Goal: Transaction & Acquisition: Purchase product/service

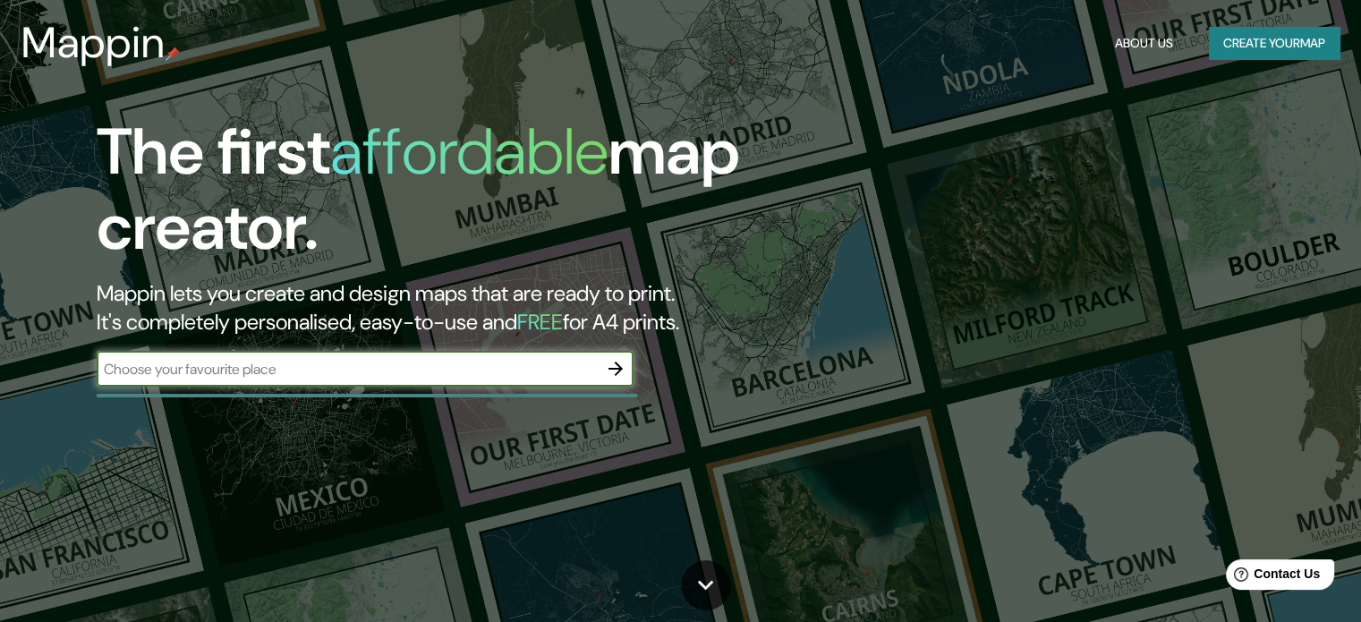
drag, startPoint x: 0, startPoint y: 0, endPoint x: 905, endPoint y: 76, distance: 908.7
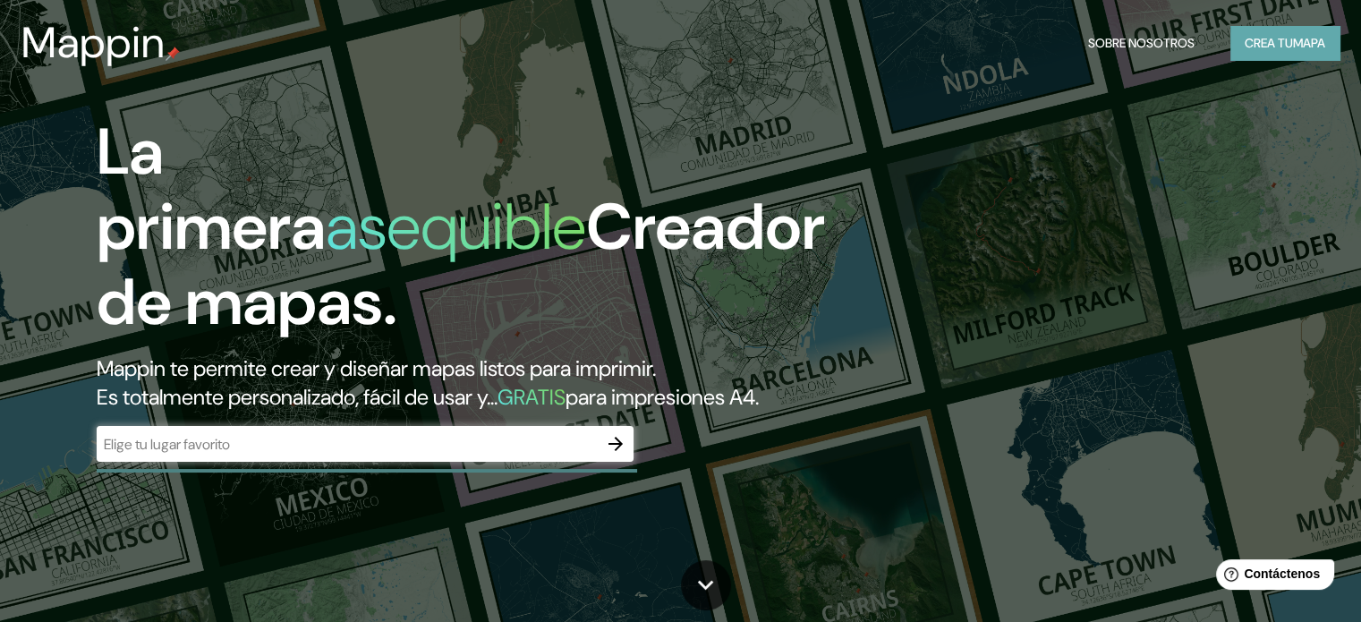
click at [1264, 41] on font "Crea tu" at bounding box center [1269, 43] width 48 height 16
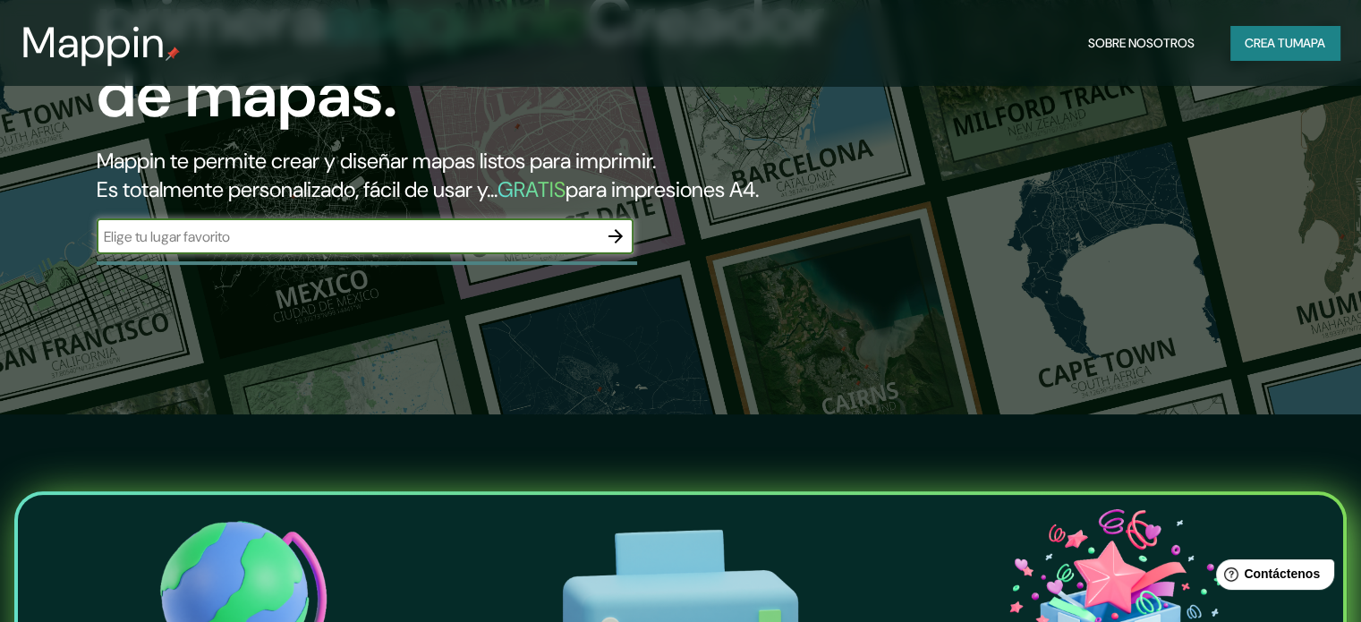
scroll to position [89, 0]
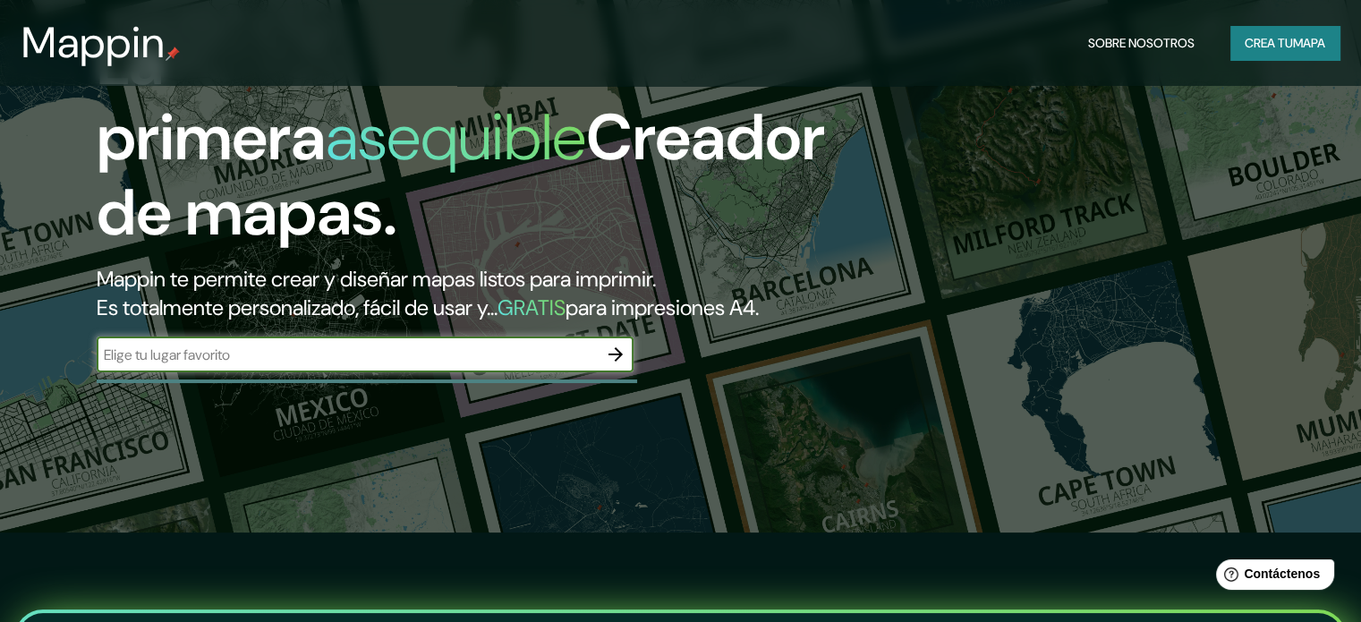
click at [379, 365] on input "text" at bounding box center [347, 354] width 501 height 21
type input "tingo [PERSON_NAME]"
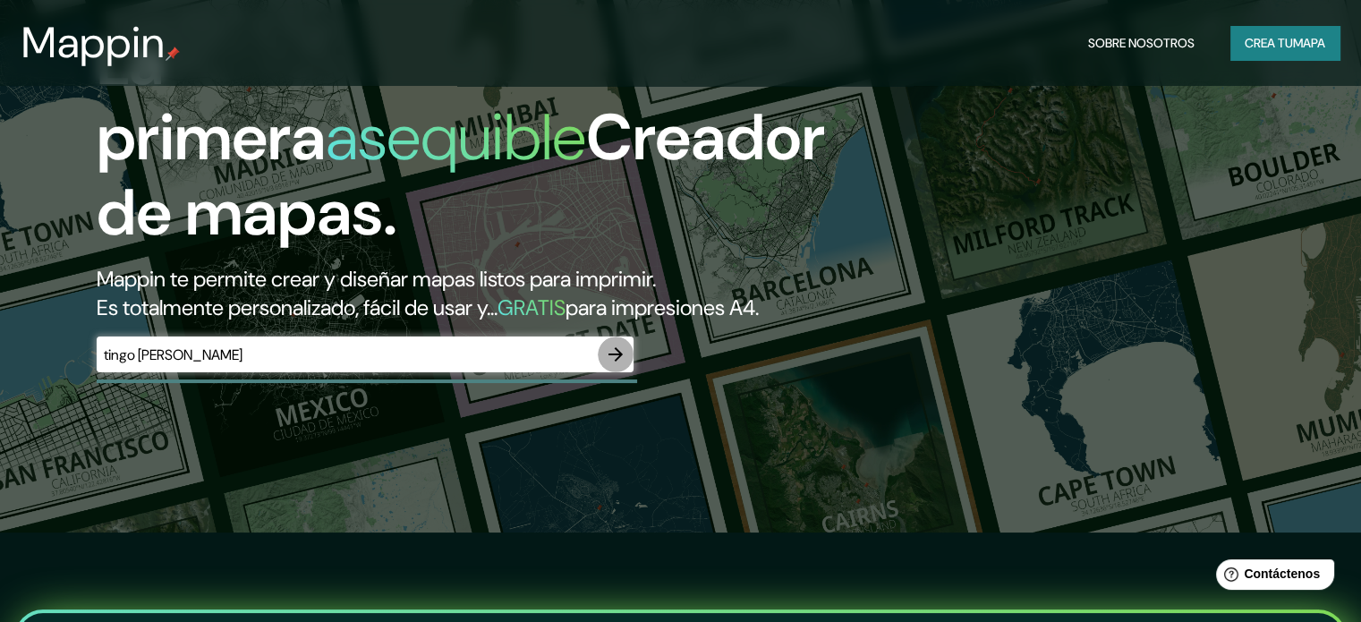
click at [612, 365] on icon "button" at bounding box center [615, 354] width 21 height 21
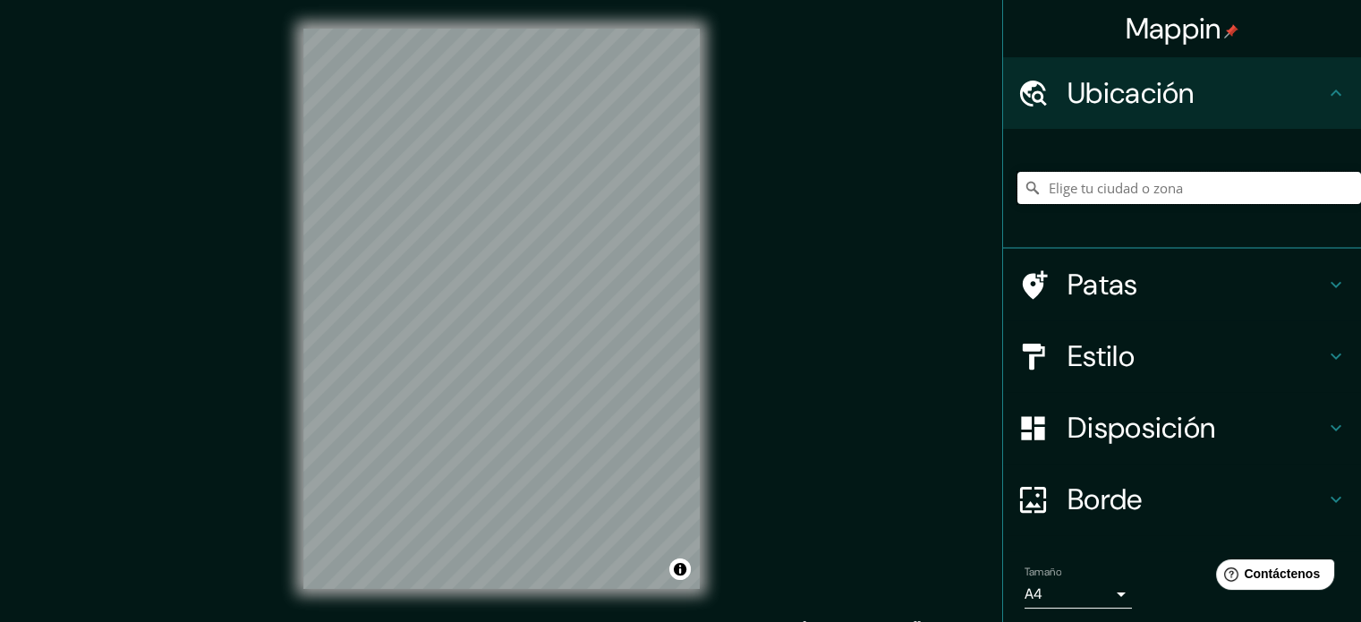
click at [1180, 189] on input "Elige tu ciudad o zona" at bounding box center [1189, 188] width 344 height 32
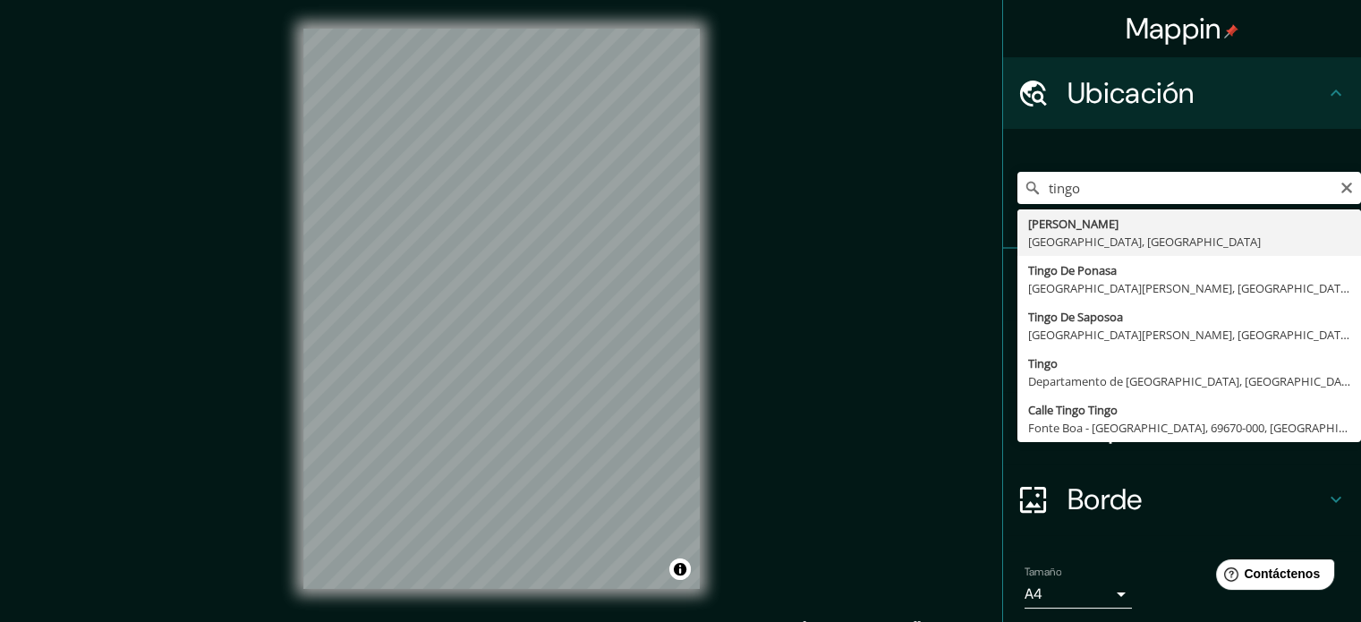
type input "[PERSON_NAME], [GEOGRAPHIC_DATA], [GEOGRAPHIC_DATA]"
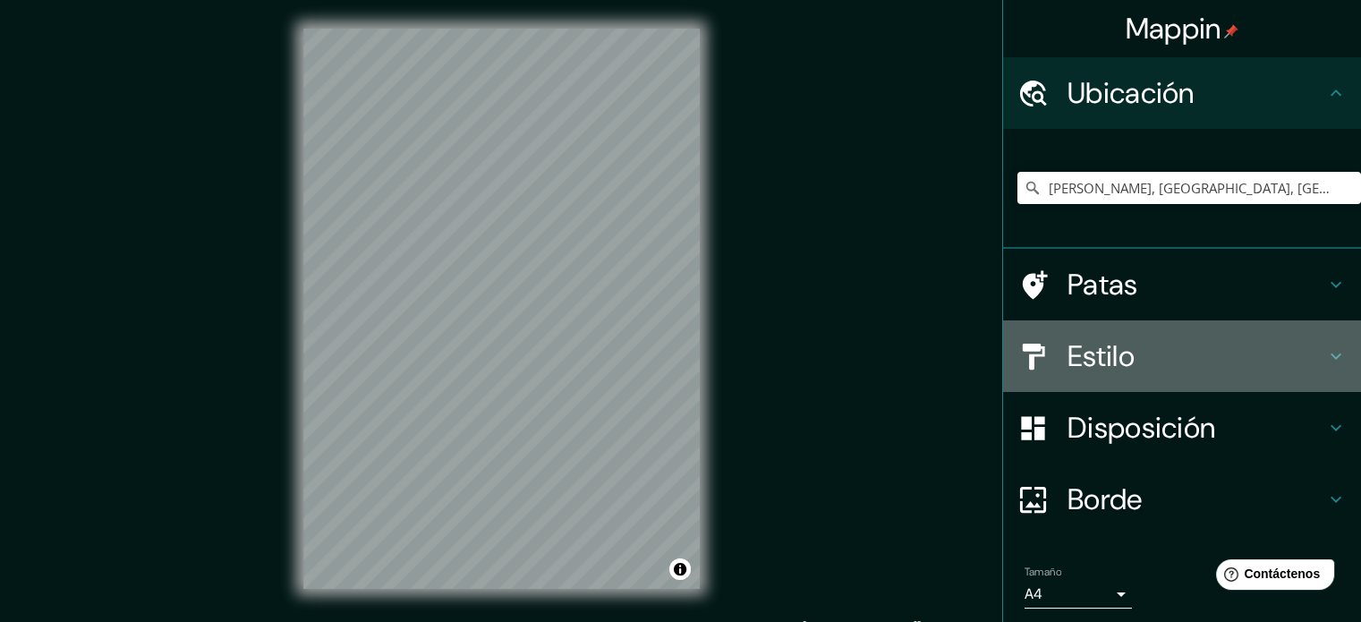
click at [1081, 363] on font "Estilo" at bounding box center [1100, 356] width 67 height 38
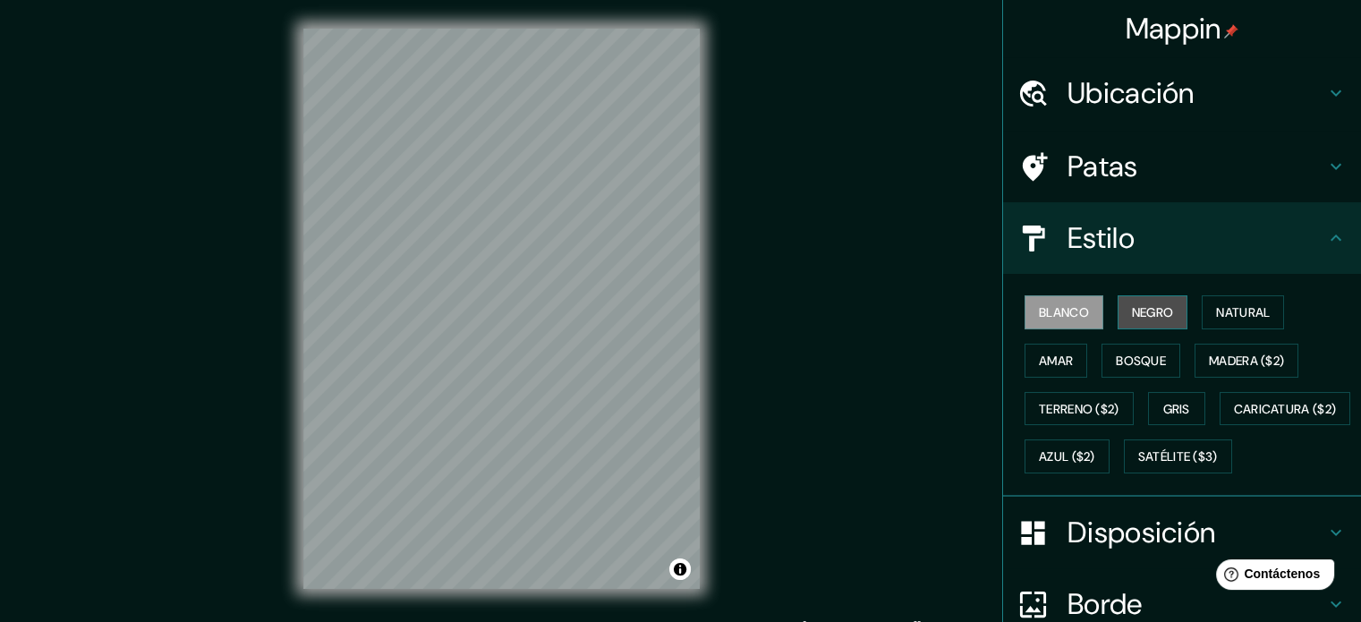
click at [1132, 317] on font "Negro" at bounding box center [1153, 312] width 42 height 16
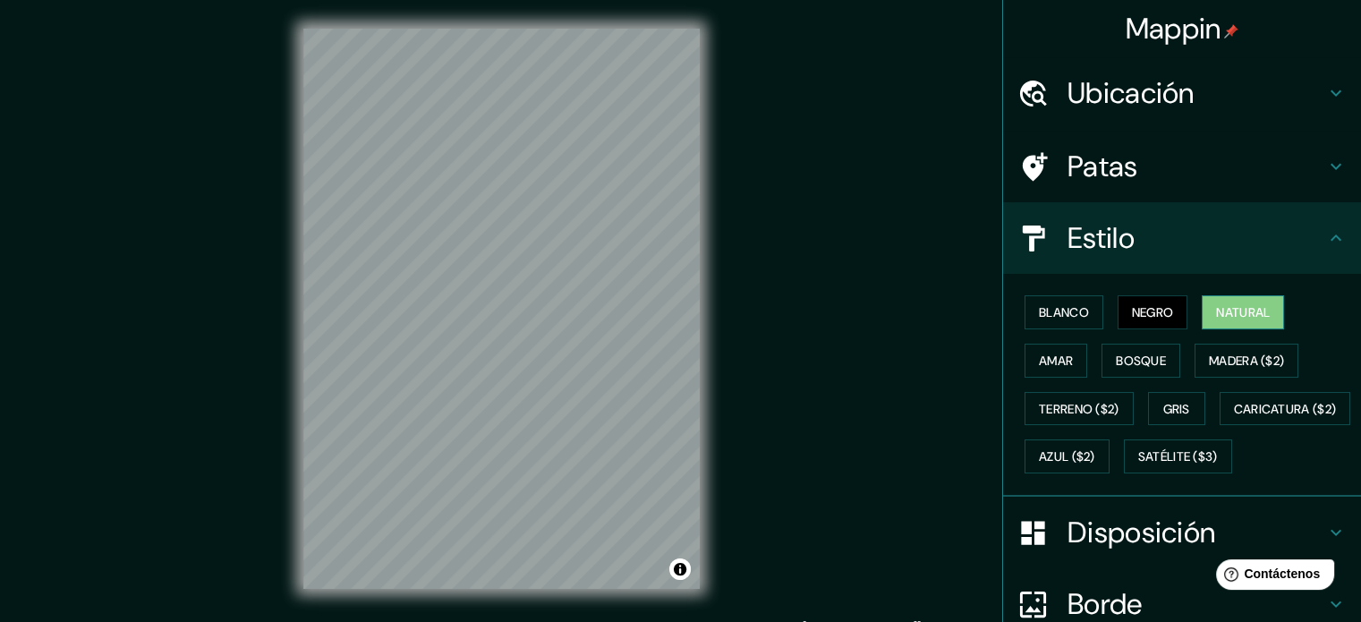
click at [1216, 306] on font "Natural" at bounding box center [1243, 312] width 54 height 16
click at [1158, 318] on font "Negro" at bounding box center [1153, 312] width 42 height 16
click at [1047, 358] on font "Amar" at bounding box center [1056, 361] width 34 height 16
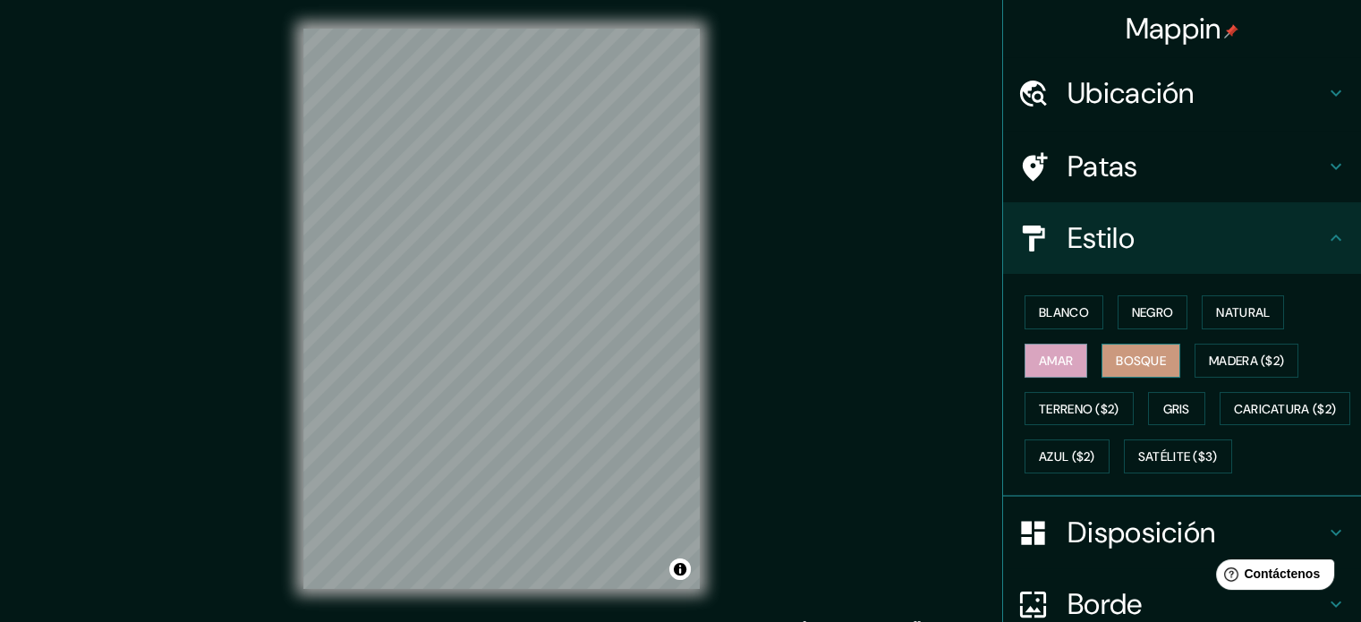
click at [1123, 361] on font "Bosque" at bounding box center [1141, 361] width 50 height 16
click at [1217, 349] on font "Madera ($2)" at bounding box center [1246, 360] width 75 height 23
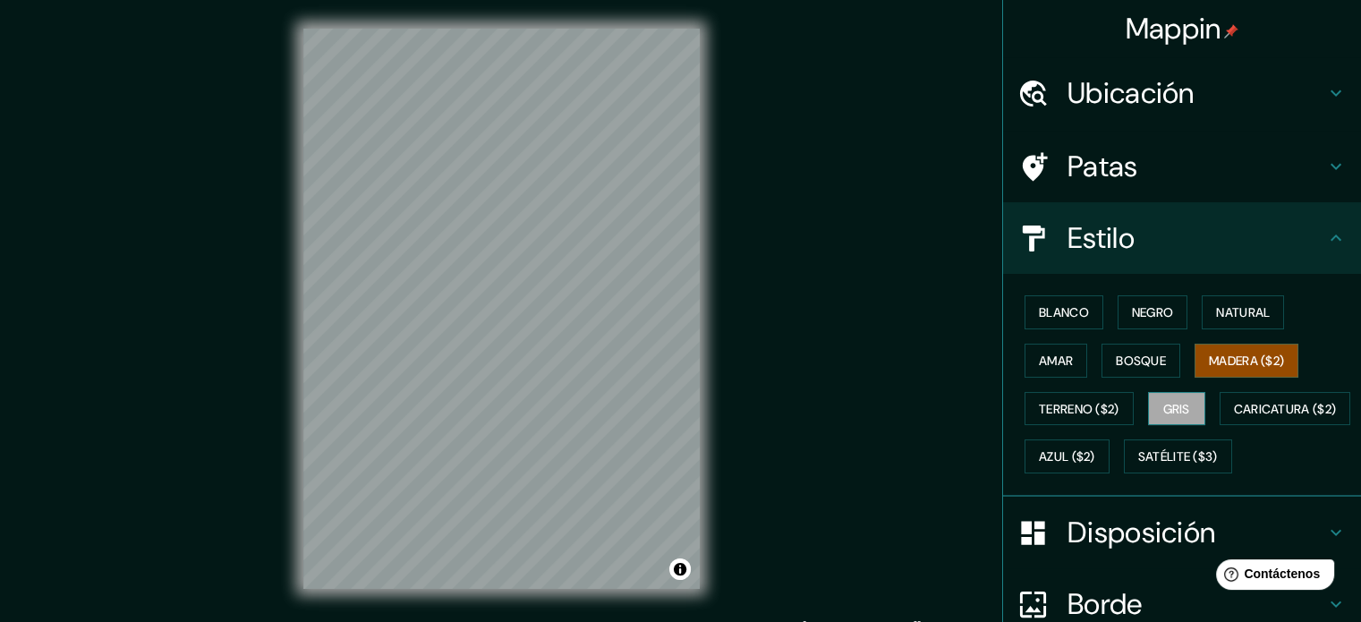
click at [1163, 404] on font "Gris" at bounding box center [1176, 409] width 27 height 16
click at [1086, 407] on font "Terreno ($2)" at bounding box center [1079, 409] width 81 height 16
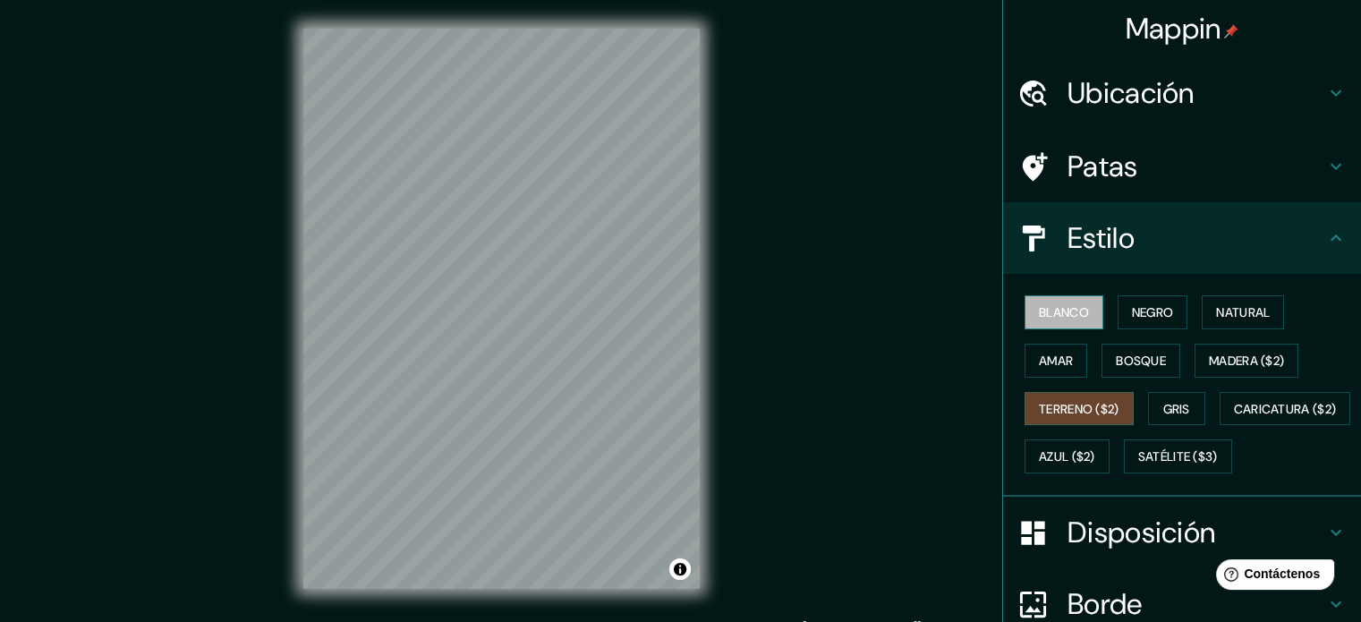
click at [1044, 304] on font "Blanco" at bounding box center [1064, 312] width 50 height 16
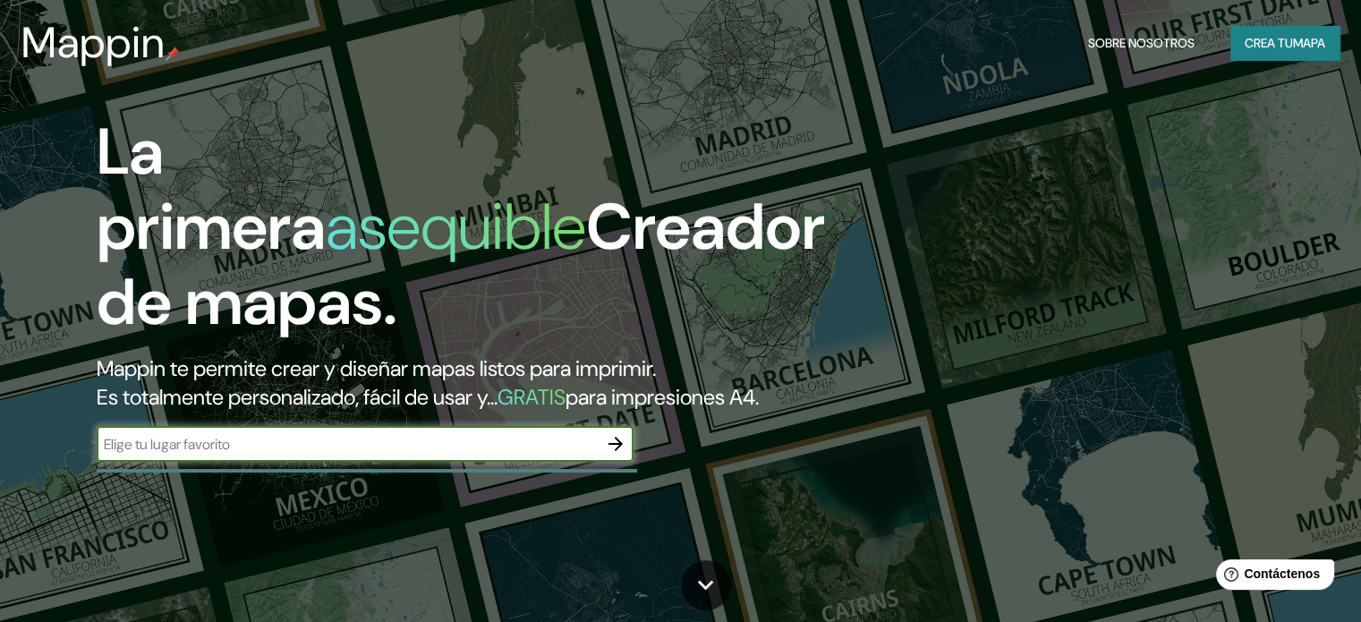
click at [540, 455] on input "text" at bounding box center [347, 444] width 501 height 21
type input "HUANUCO"
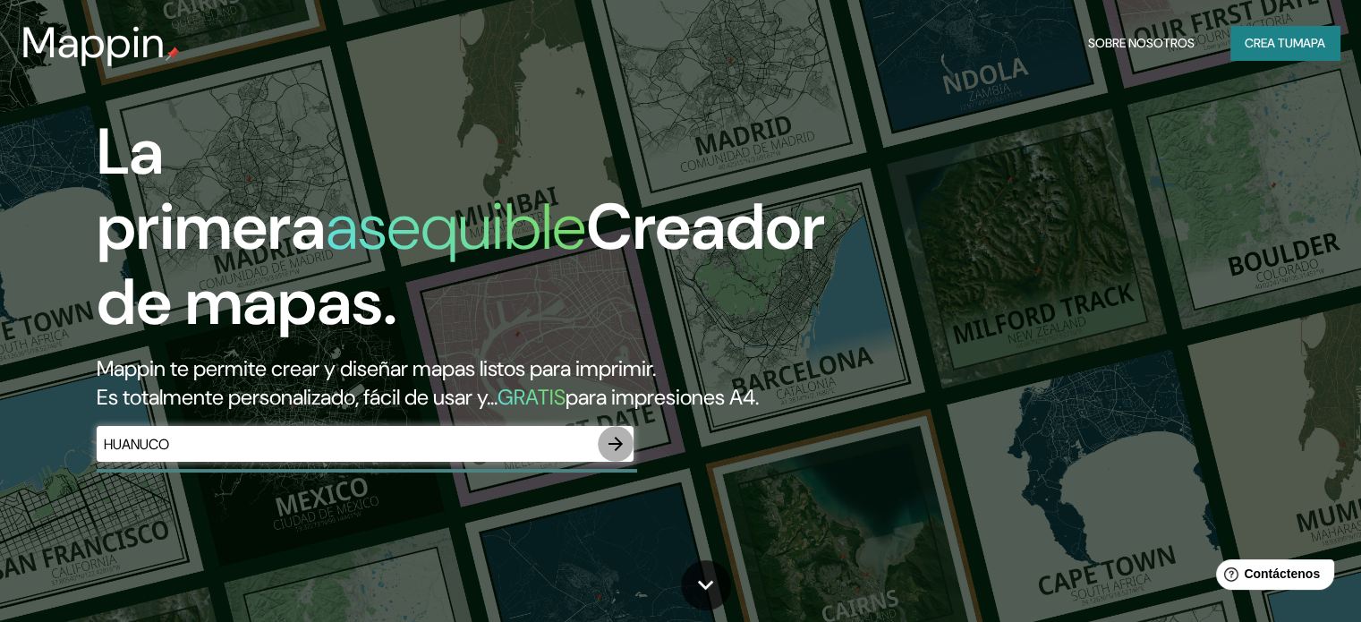
click at [606, 455] on icon "button" at bounding box center [615, 443] width 21 height 21
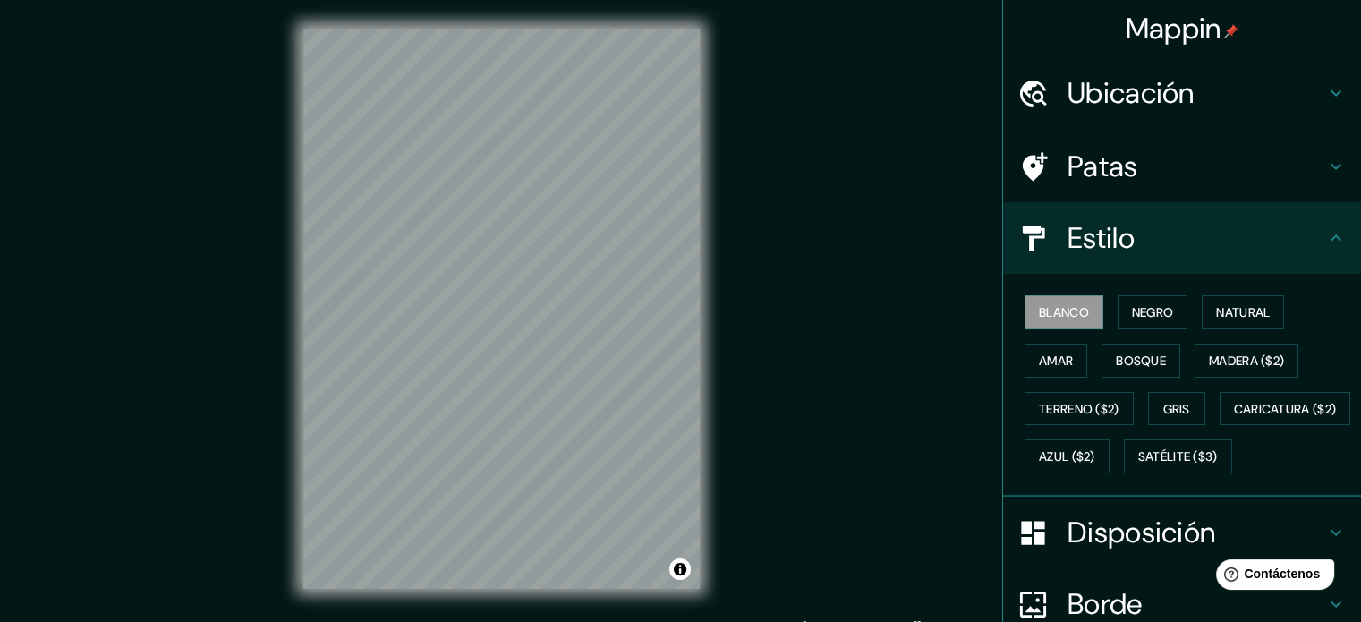
click at [1170, 91] on font "Ubicación" at bounding box center [1130, 93] width 127 height 38
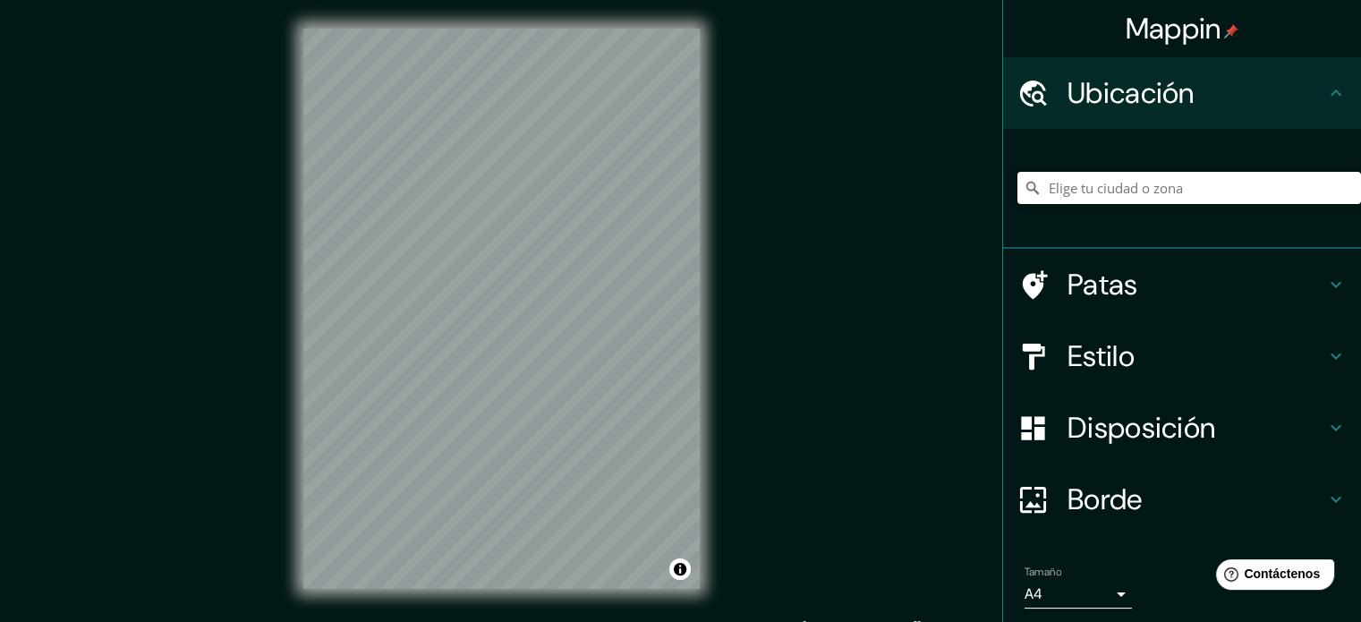
click at [1159, 178] on input "Elige tu ciudad o zona" at bounding box center [1189, 188] width 344 height 32
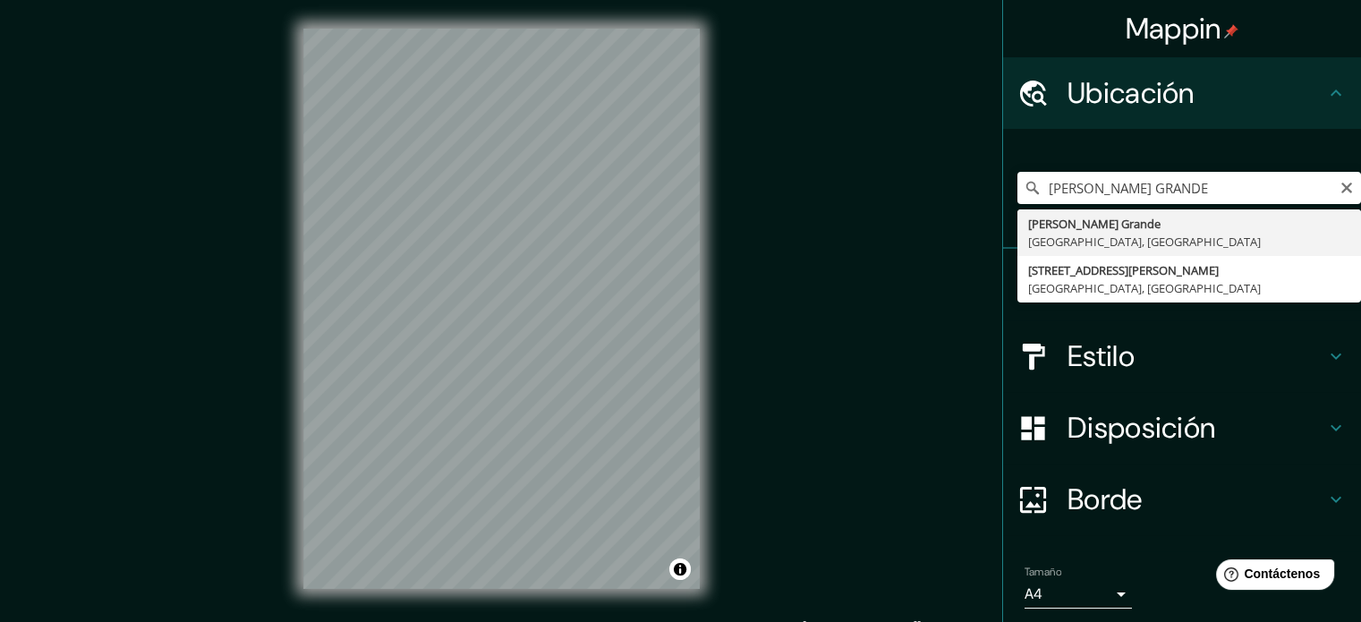
type input "[PERSON_NAME][GEOGRAPHIC_DATA], [GEOGRAPHIC_DATA], [GEOGRAPHIC_DATA]"
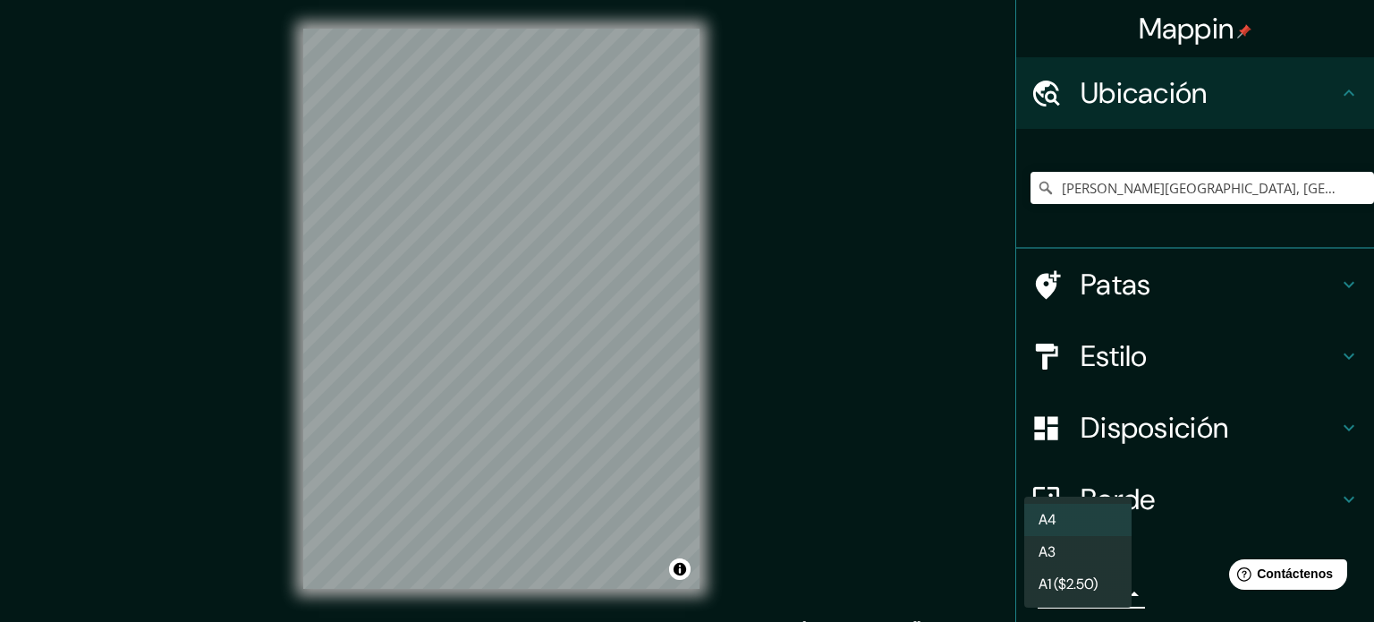
click at [1099, 586] on body "Mappin Ubicación [PERSON_NAME][GEOGRAPHIC_DATA], [GEOGRAPHIC_DATA], [GEOGRAPHIC…" at bounding box center [687, 311] width 1374 height 622
click at [1092, 554] on li "A3" at bounding box center [1077, 553] width 107 height 33
type input "a4"
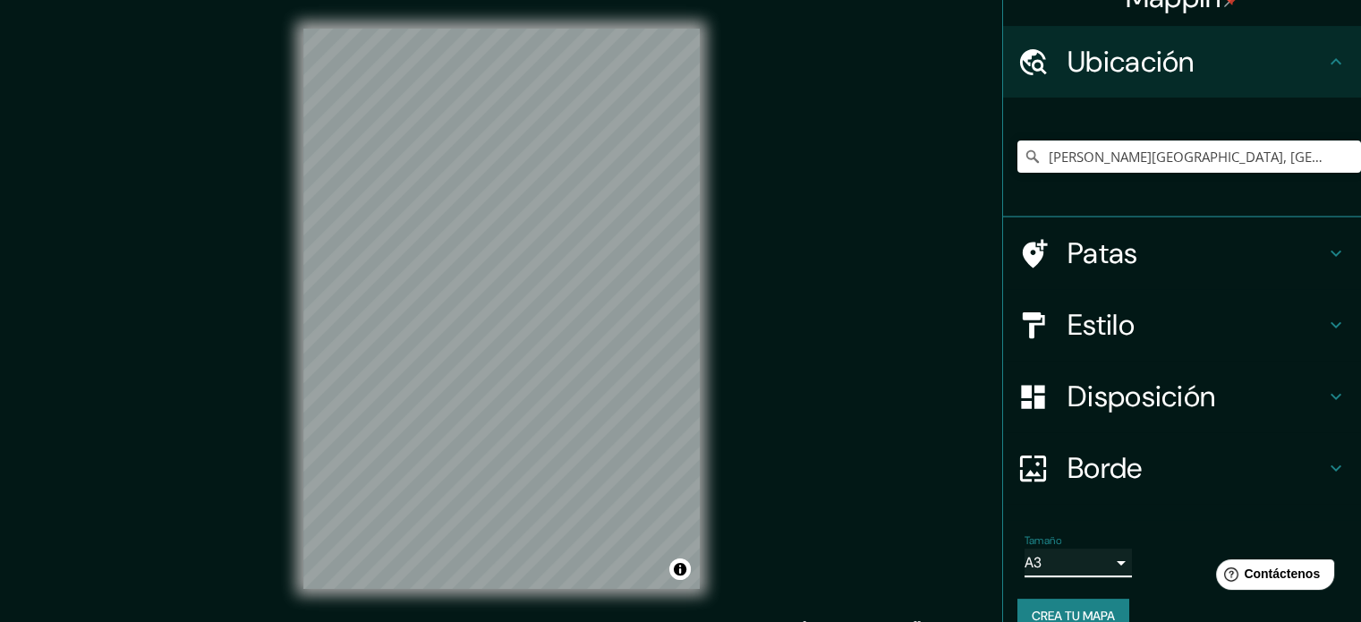
scroll to position [62, 0]
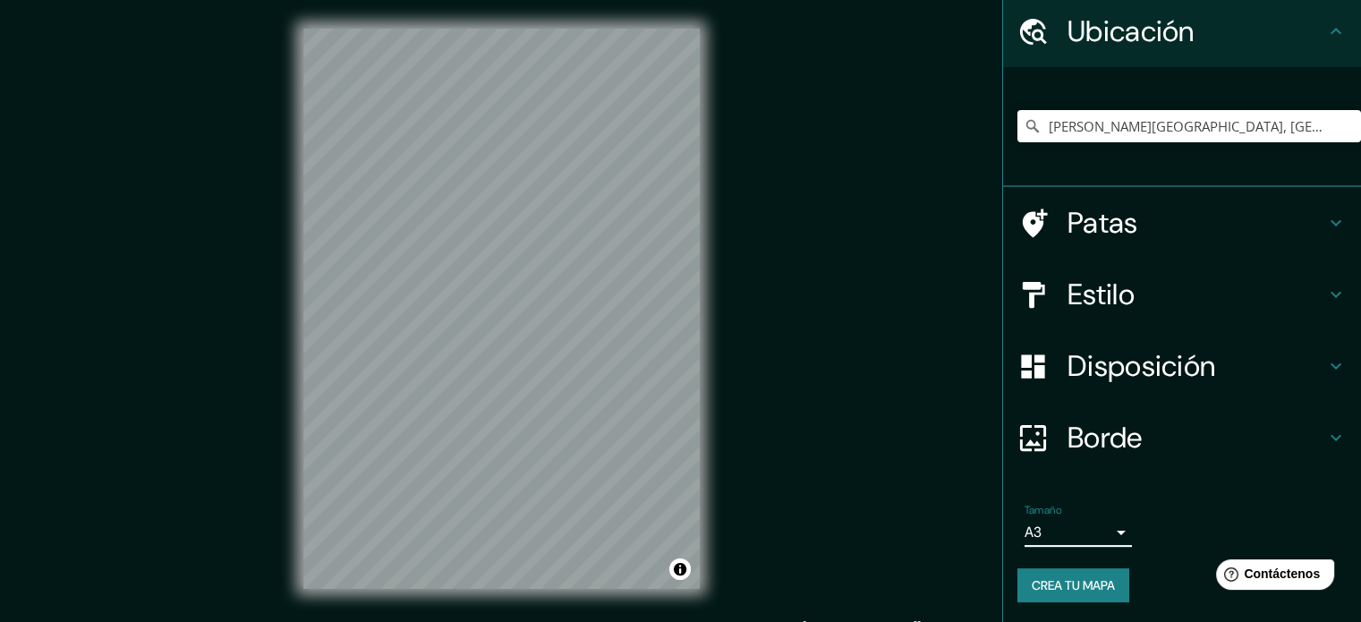
click at [1245, 443] on h4 "Borde" at bounding box center [1196, 438] width 258 height 36
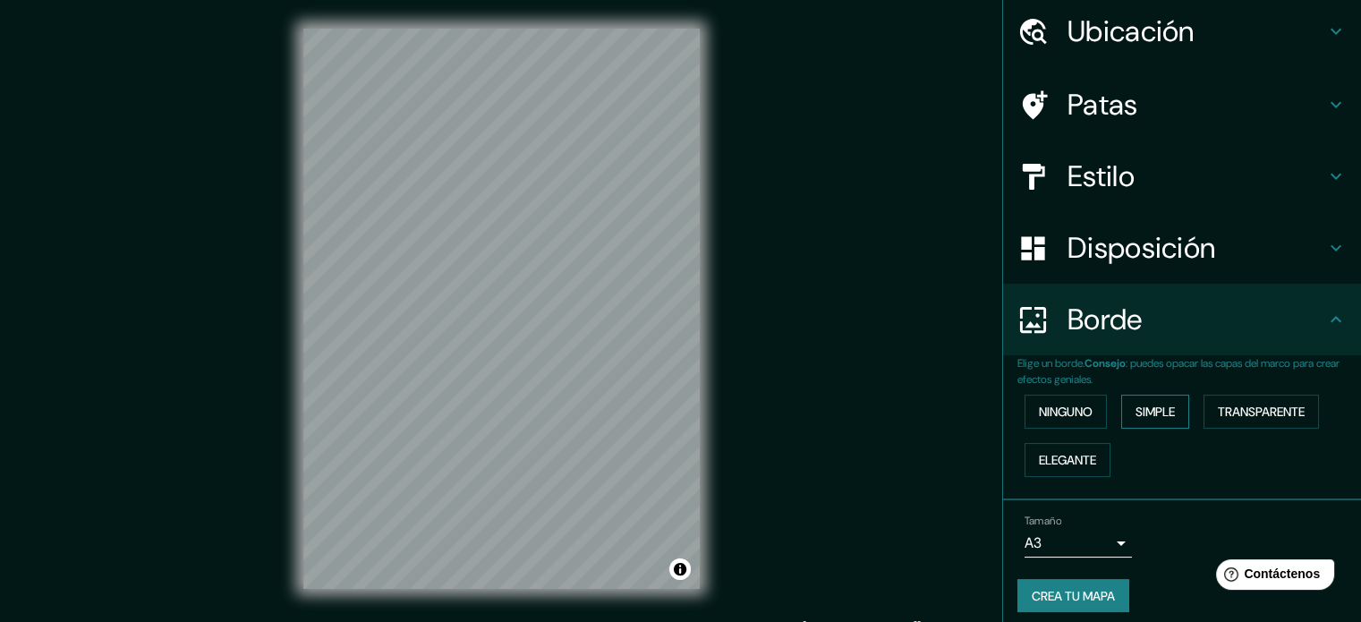
click at [1150, 405] on font "Simple" at bounding box center [1154, 412] width 39 height 16
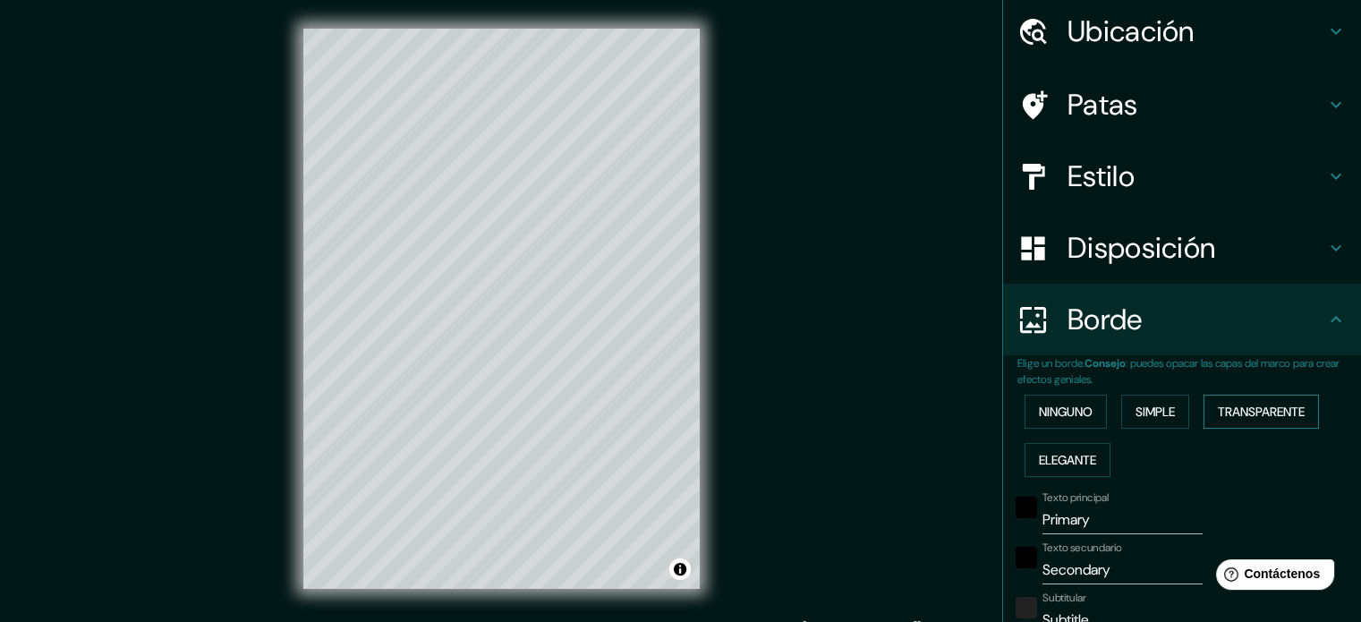
click at [1218, 416] on font "Transparente" at bounding box center [1261, 412] width 87 height 16
click at [1068, 461] on font "Elegante" at bounding box center [1067, 460] width 57 height 16
click at [1063, 414] on font "Ninguno" at bounding box center [1066, 412] width 54 height 16
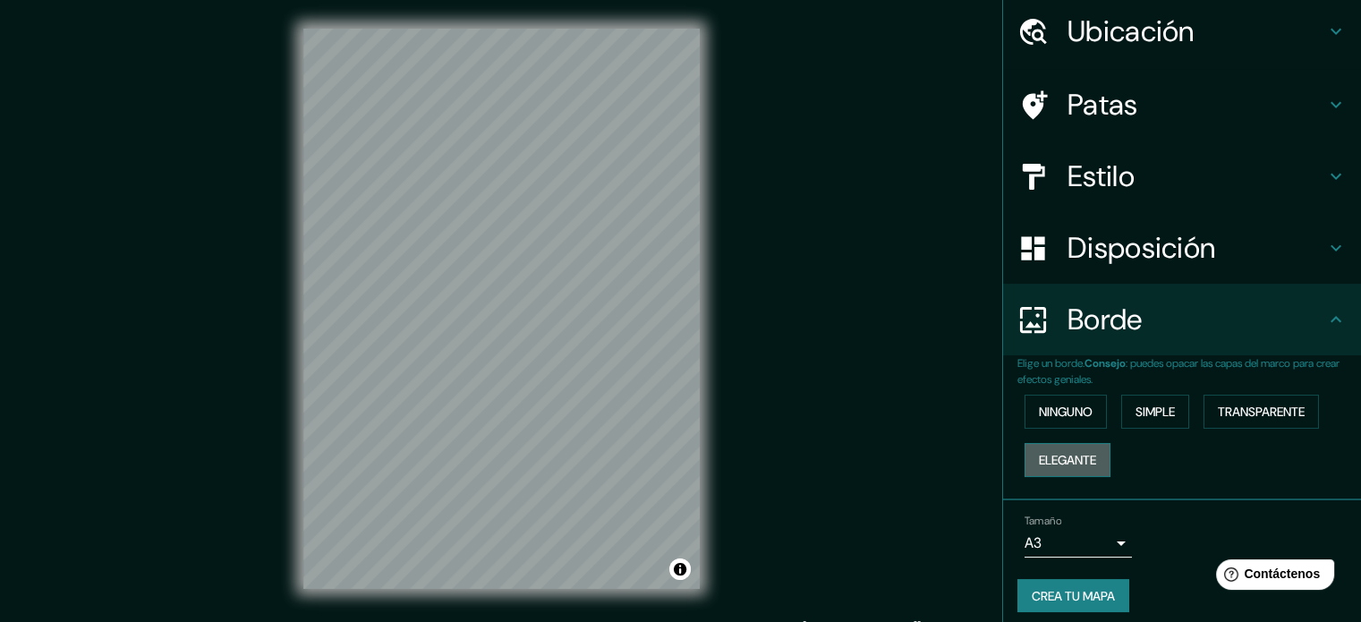
click at [1064, 457] on font "Elegante" at bounding box center [1067, 460] width 57 height 16
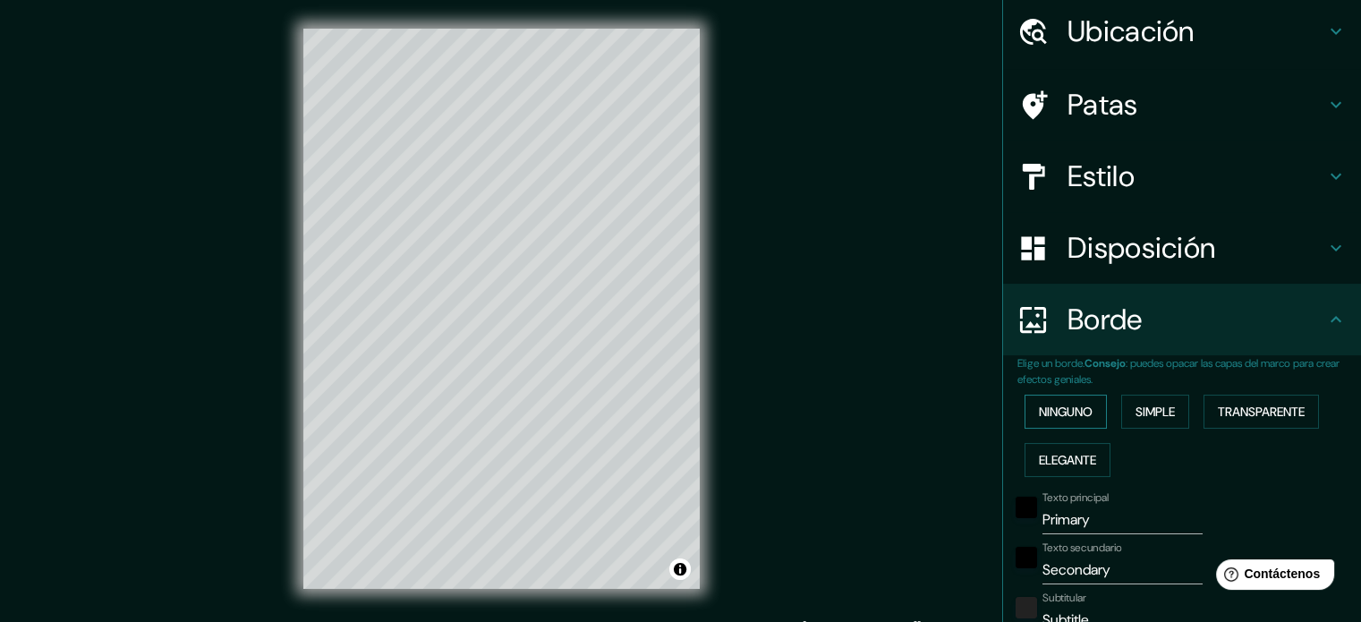
click at [1060, 414] on font "Ninguno" at bounding box center [1066, 412] width 54 height 16
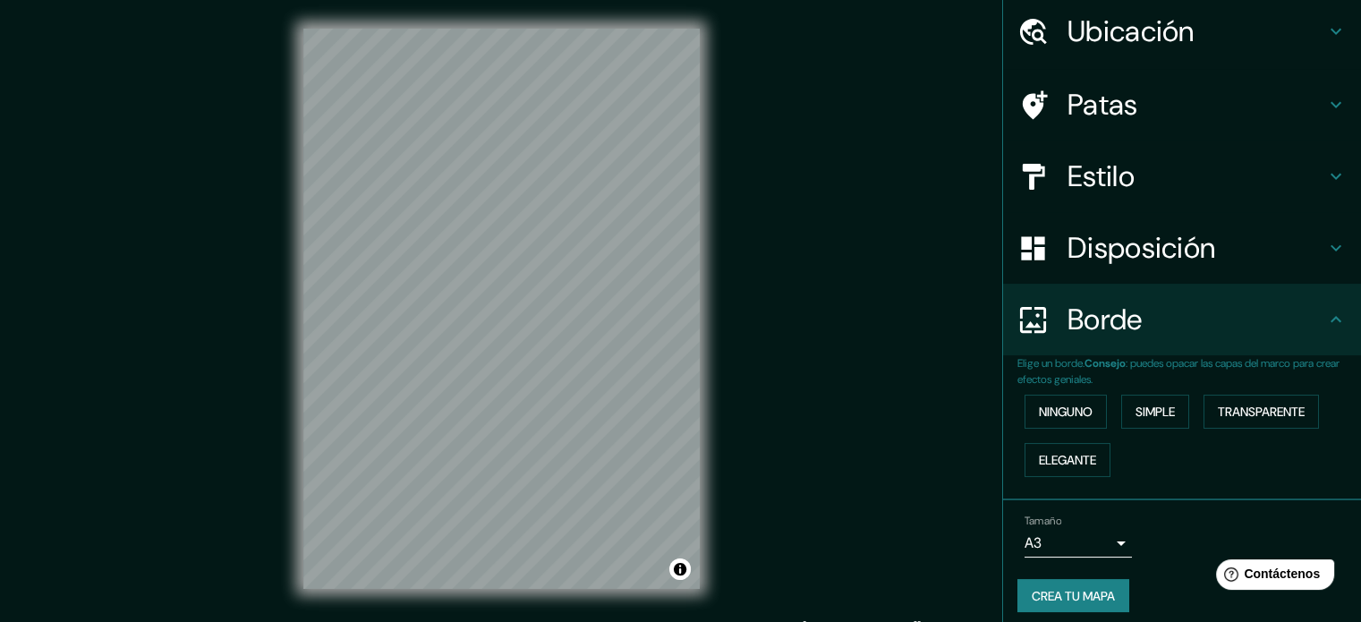
click at [1122, 254] on font "Disposición" at bounding box center [1141, 248] width 148 height 38
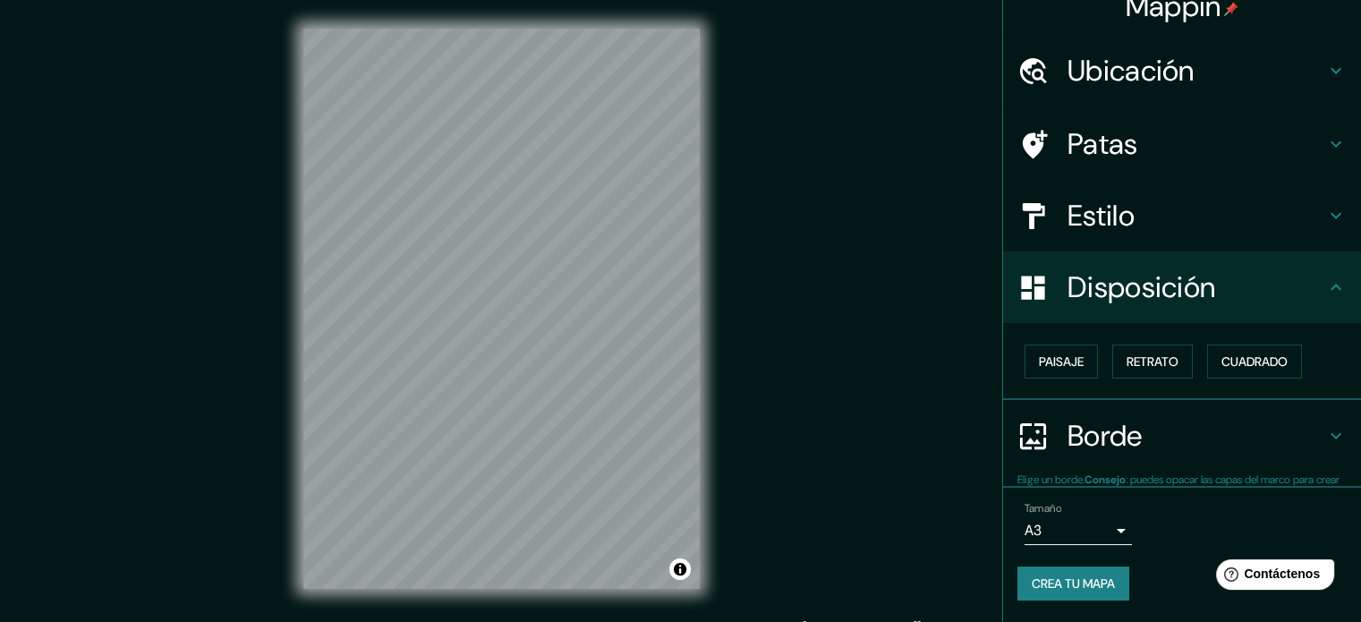
scroll to position [21, 0]
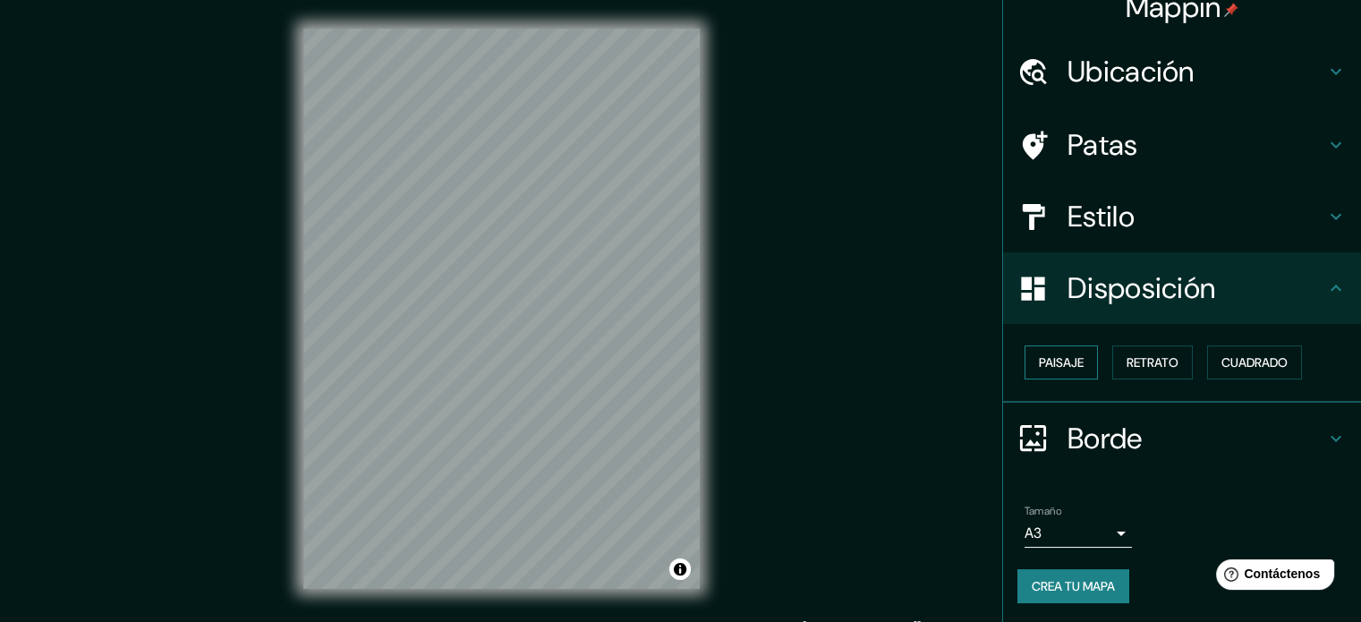
click at [1052, 368] on font "Paisaje" at bounding box center [1061, 362] width 45 height 16
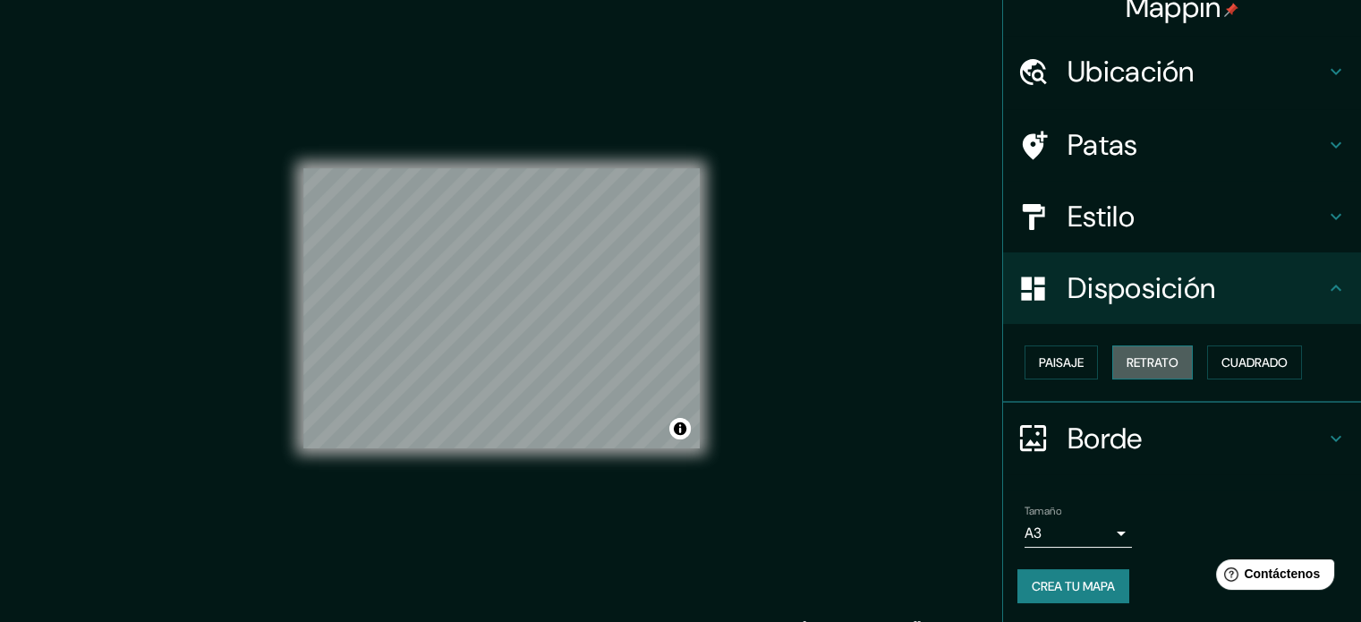
click at [1126, 363] on font "Retrato" at bounding box center [1152, 362] width 52 height 16
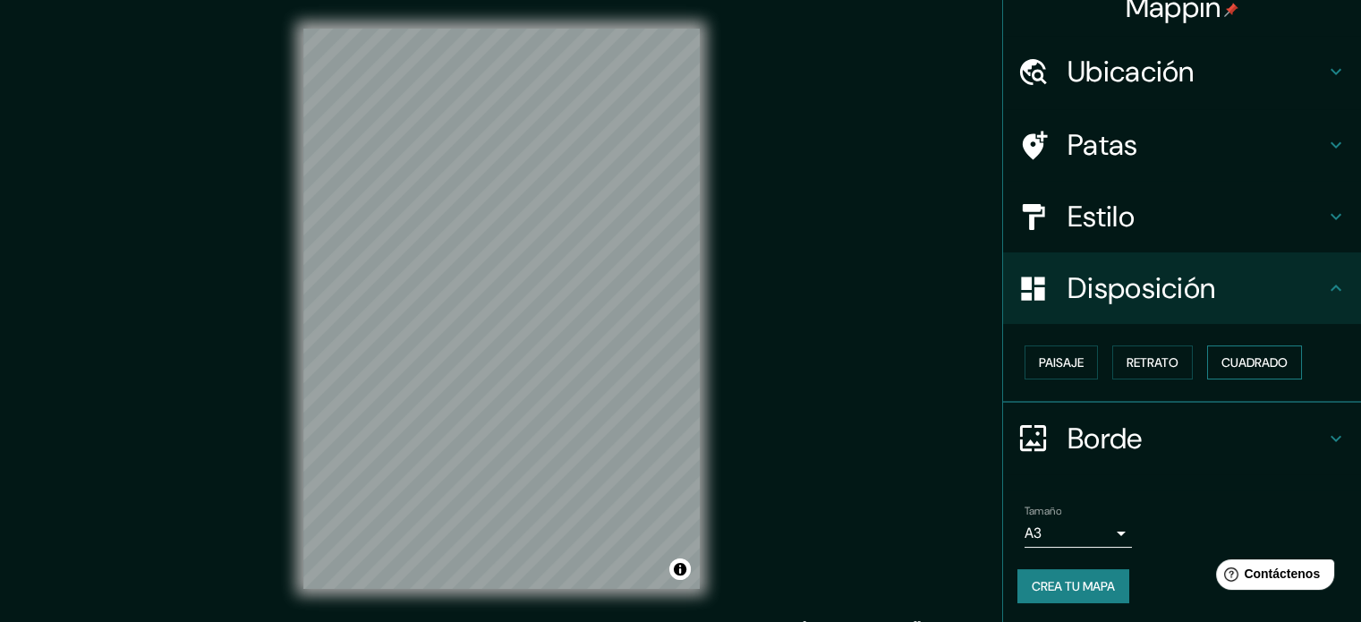
click at [1221, 358] on font "Cuadrado" at bounding box center [1254, 362] width 66 height 16
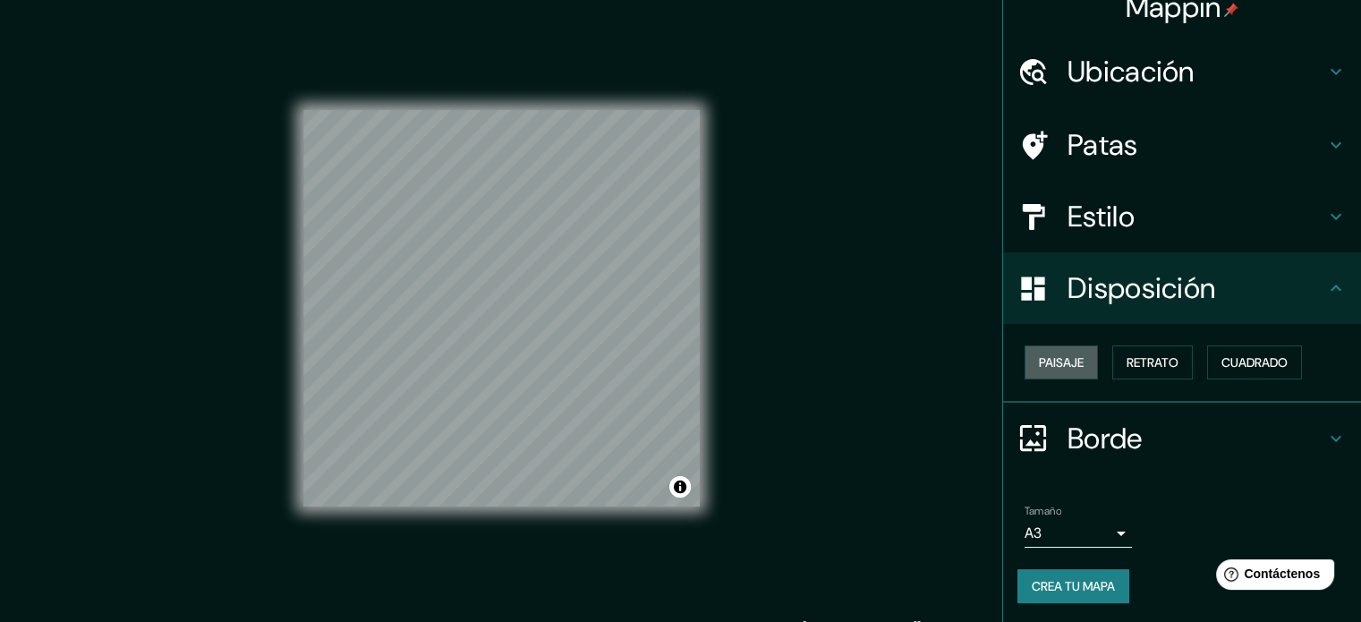
drag, startPoint x: 1051, startPoint y: 354, endPoint x: 1095, endPoint y: 300, distance: 70.0
click at [1050, 354] on font "Paisaje" at bounding box center [1061, 362] width 45 height 16
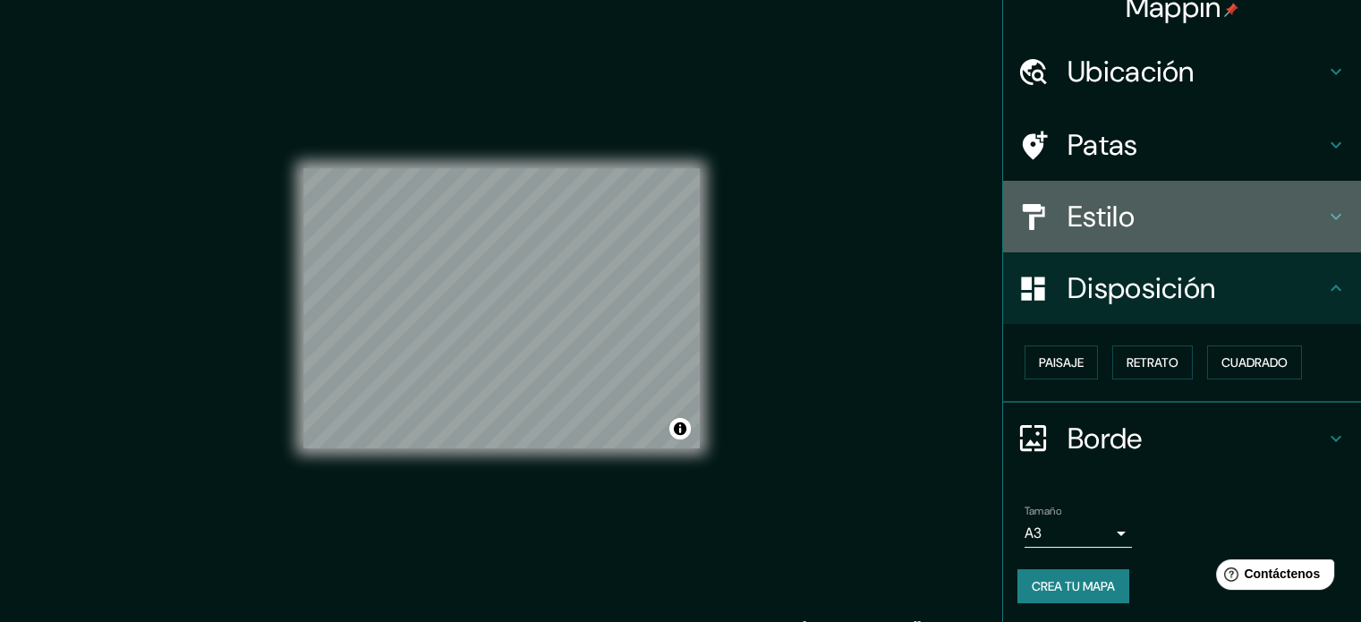
click at [1141, 207] on h4 "Estilo" at bounding box center [1196, 217] width 258 height 36
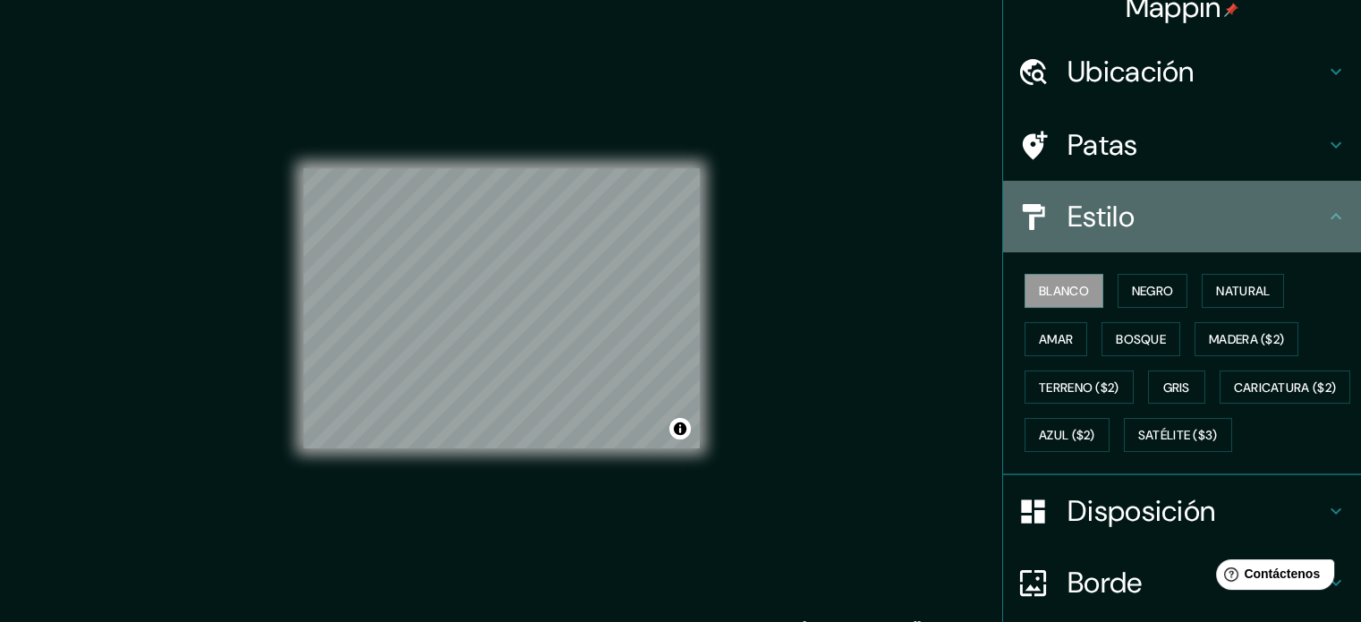
click at [1325, 217] on icon at bounding box center [1335, 216] width 21 height 21
click at [1313, 231] on div "Estilo" at bounding box center [1182, 217] width 358 height 72
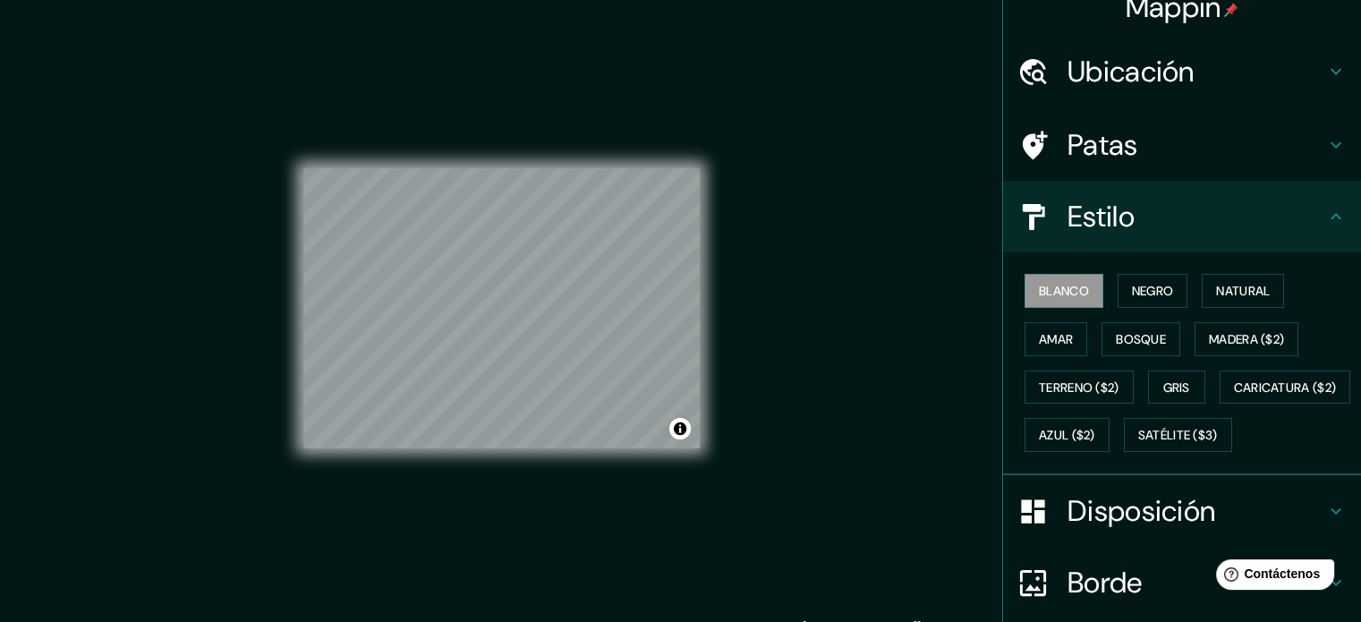
click at [1117, 530] on font "Disposición" at bounding box center [1141, 511] width 148 height 38
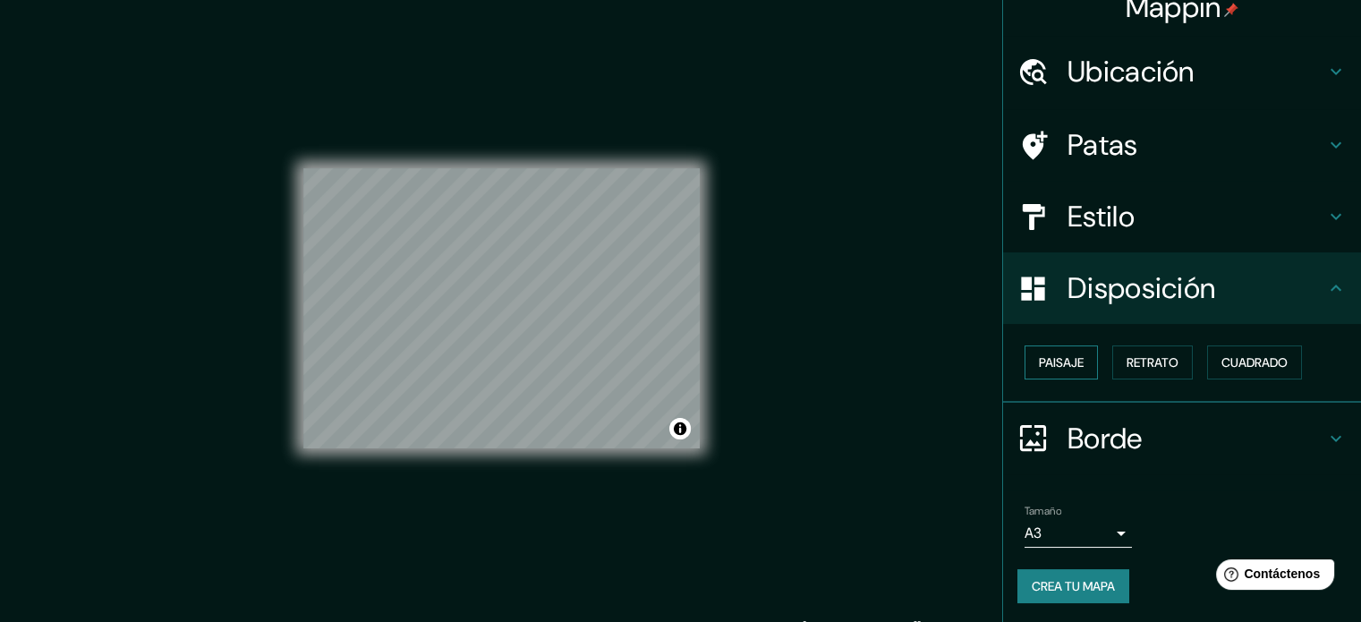
click at [1053, 354] on font "Paisaje" at bounding box center [1061, 362] width 45 height 16
click at [1135, 361] on font "Retrato" at bounding box center [1152, 362] width 52 height 16
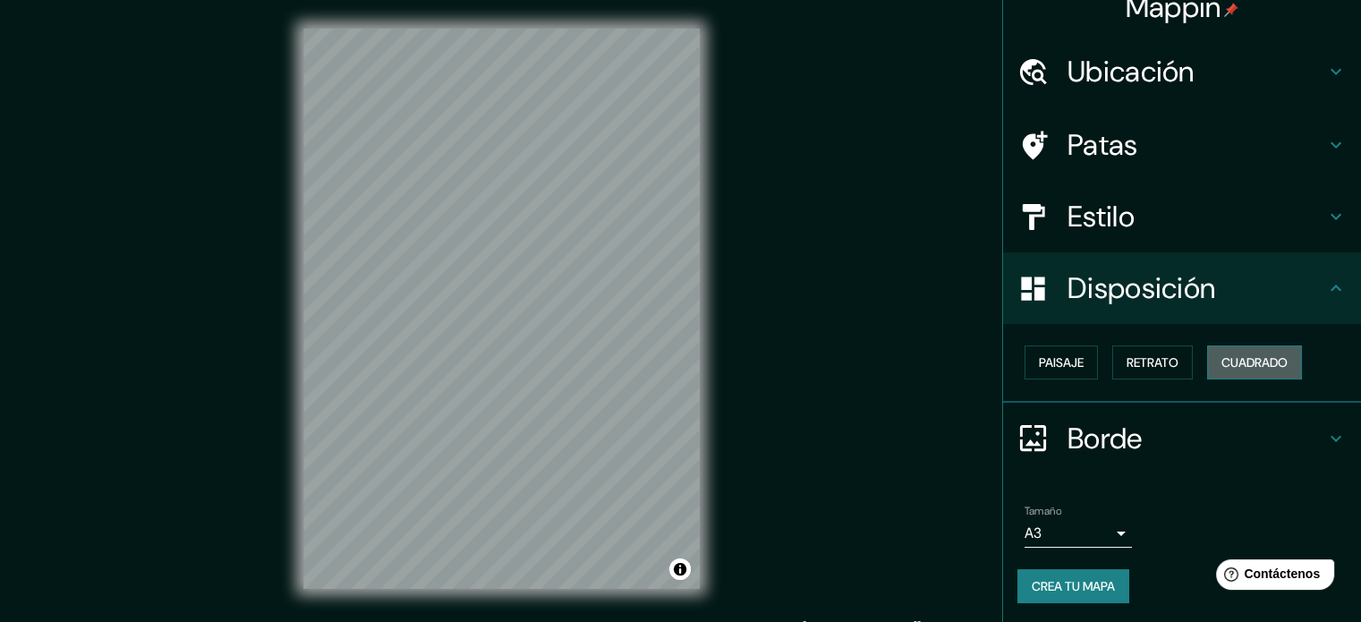
click at [1259, 363] on font "Cuadrado" at bounding box center [1254, 362] width 66 height 16
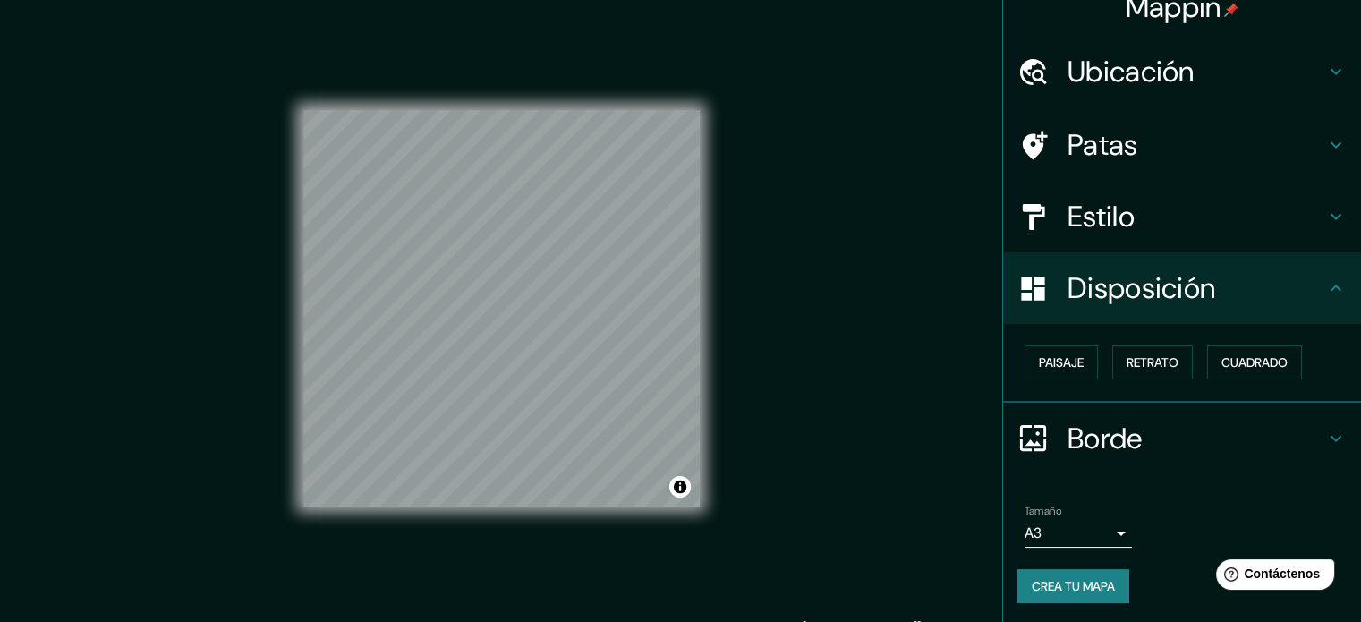
click at [1046, 343] on div "Paisaje Retrato Cuadrado" at bounding box center [1189, 362] width 344 height 48
click at [1053, 351] on font "Paisaje" at bounding box center [1061, 362] width 45 height 23
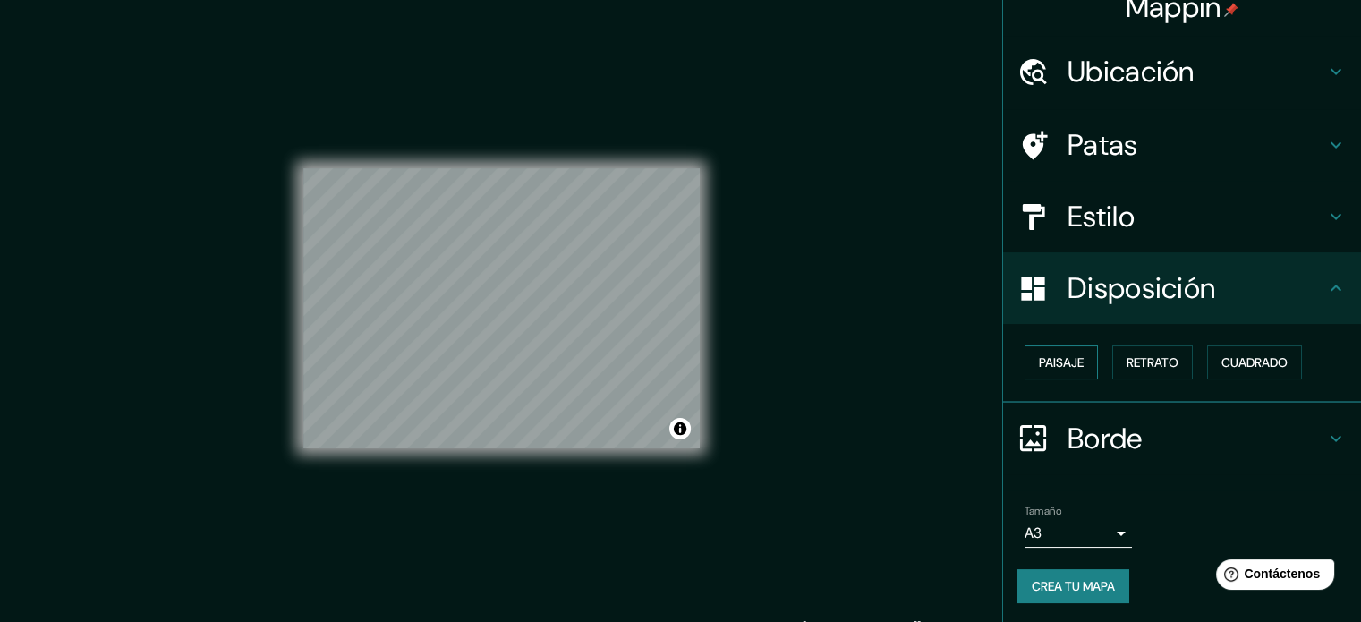
click at [1064, 352] on font "Paisaje" at bounding box center [1061, 362] width 45 height 23
drag, startPoint x: 1065, startPoint y: 352, endPoint x: 1113, endPoint y: 353, distance: 48.3
click at [1113, 353] on button "Retrato" at bounding box center [1152, 362] width 81 height 34
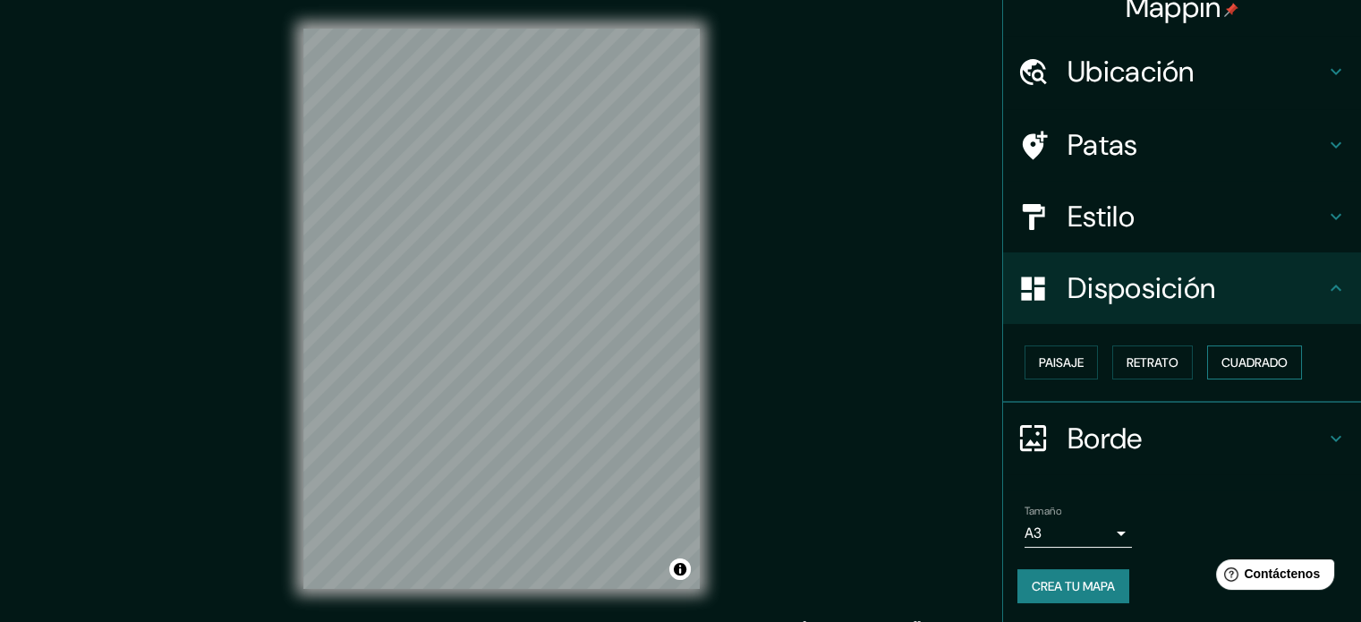
click at [1236, 367] on font "Cuadrado" at bounding box center [1254, 362] width 66 height 16
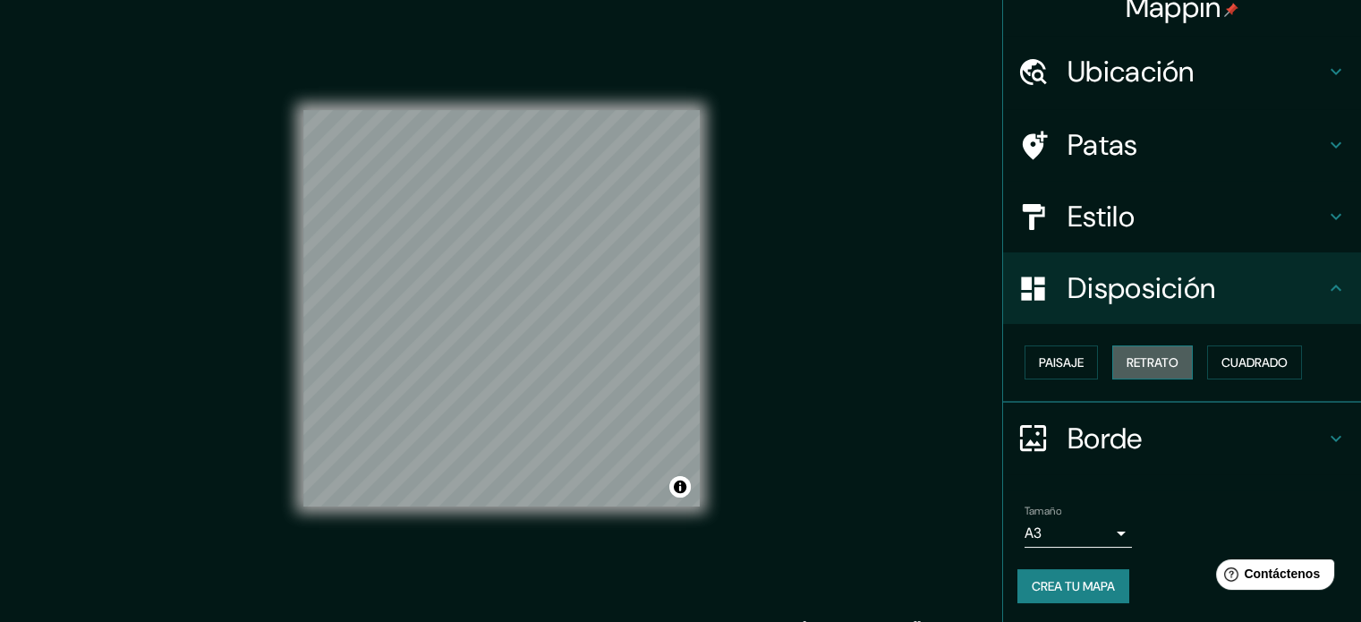
click at [1175, 361] on button "Retrato" at bounding box center [1152, 362] width 81 height 34
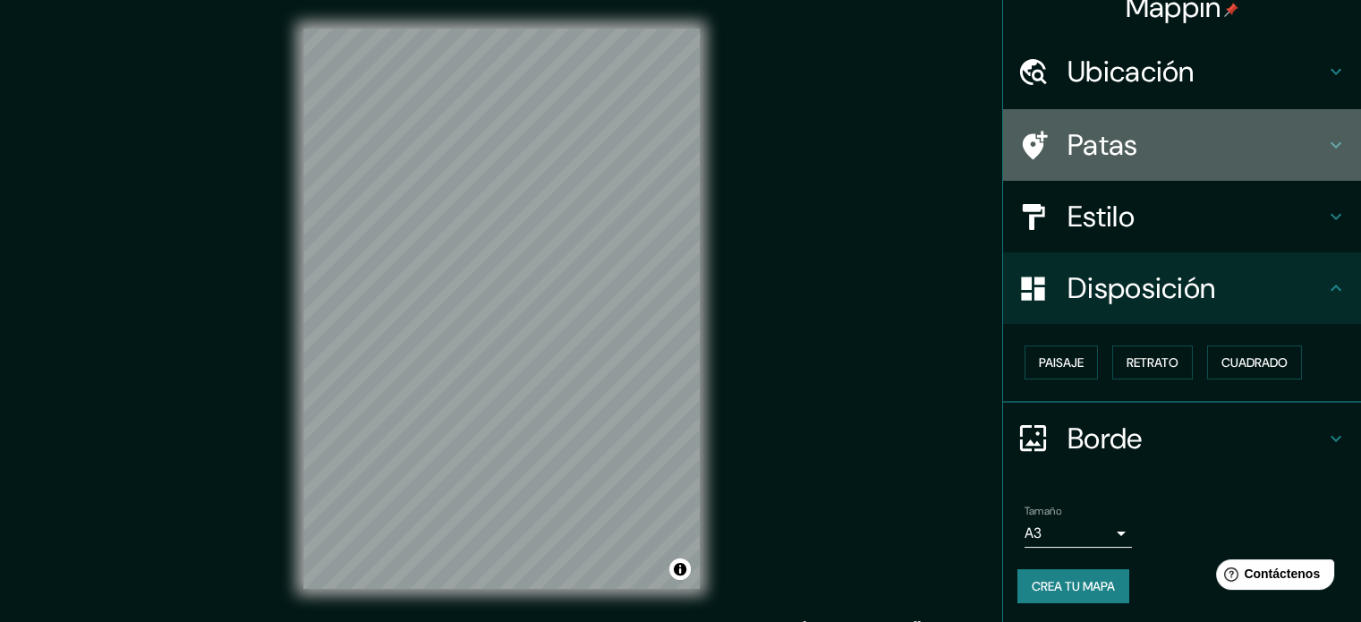
click at [1172, 135] on h4 "Patas" at bounding box center [1196, 145] width 258 height 36
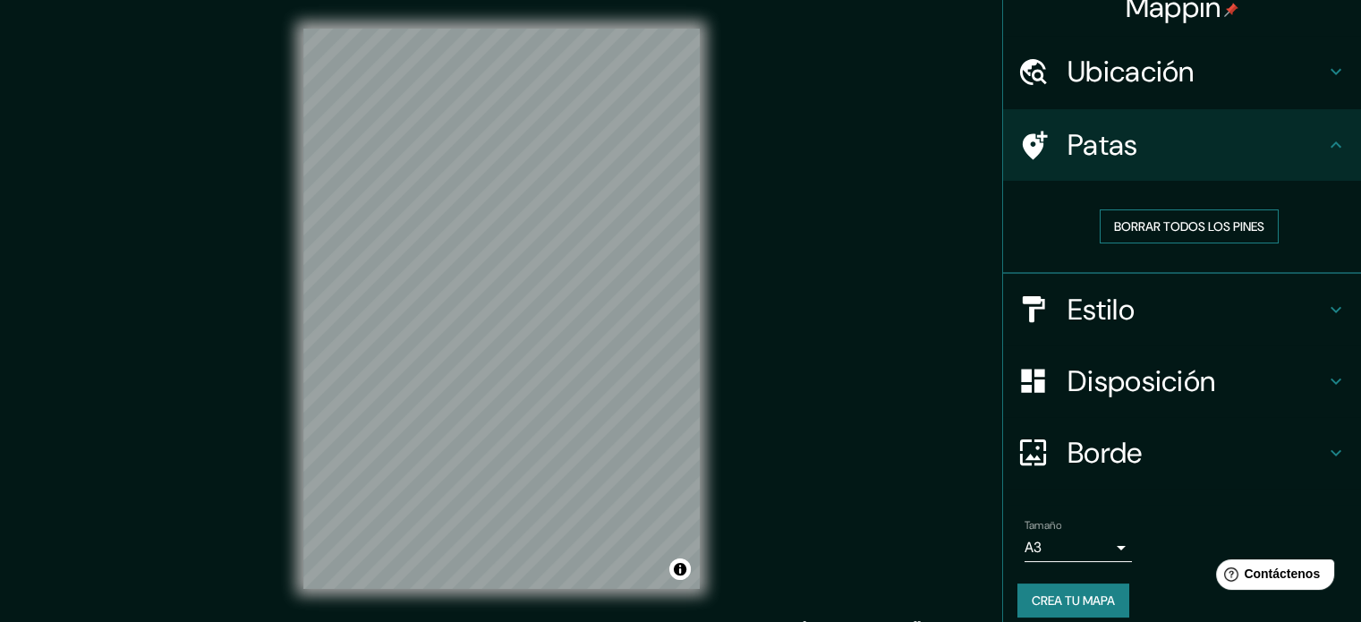
click at [1194, 225] on font "Borrar todos los pines" at bounding box center [1189, 226] width 150 height 16
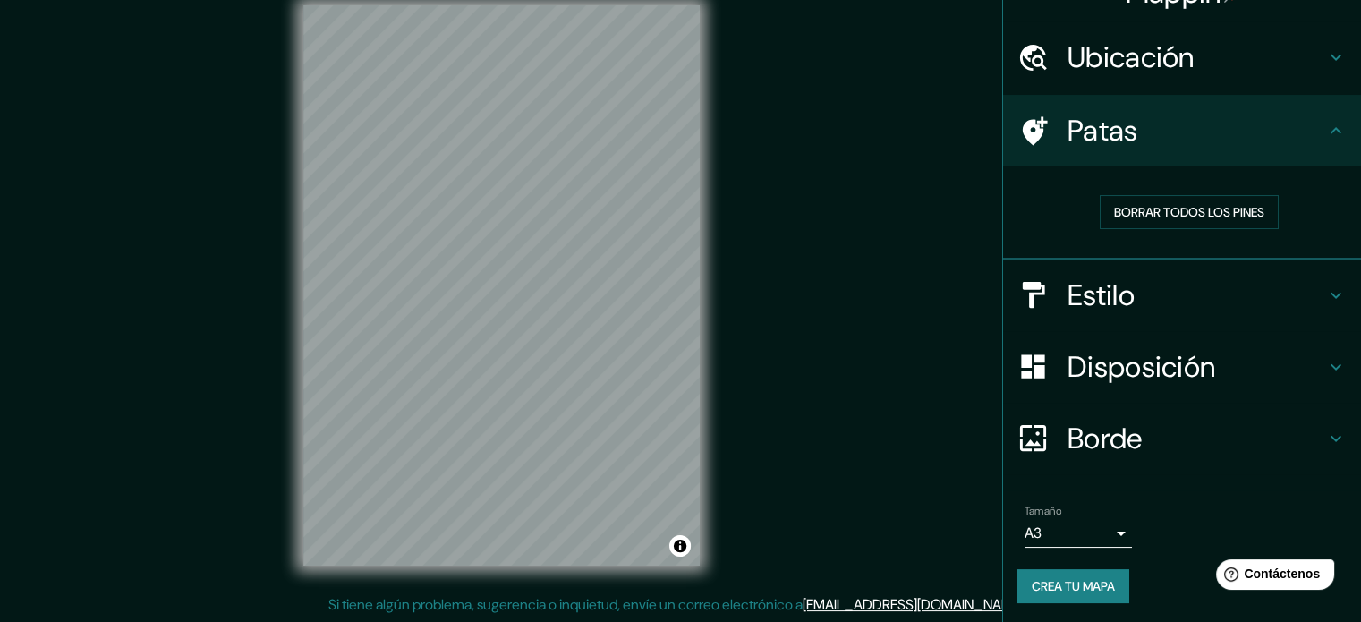
scroll to position [0, 0]
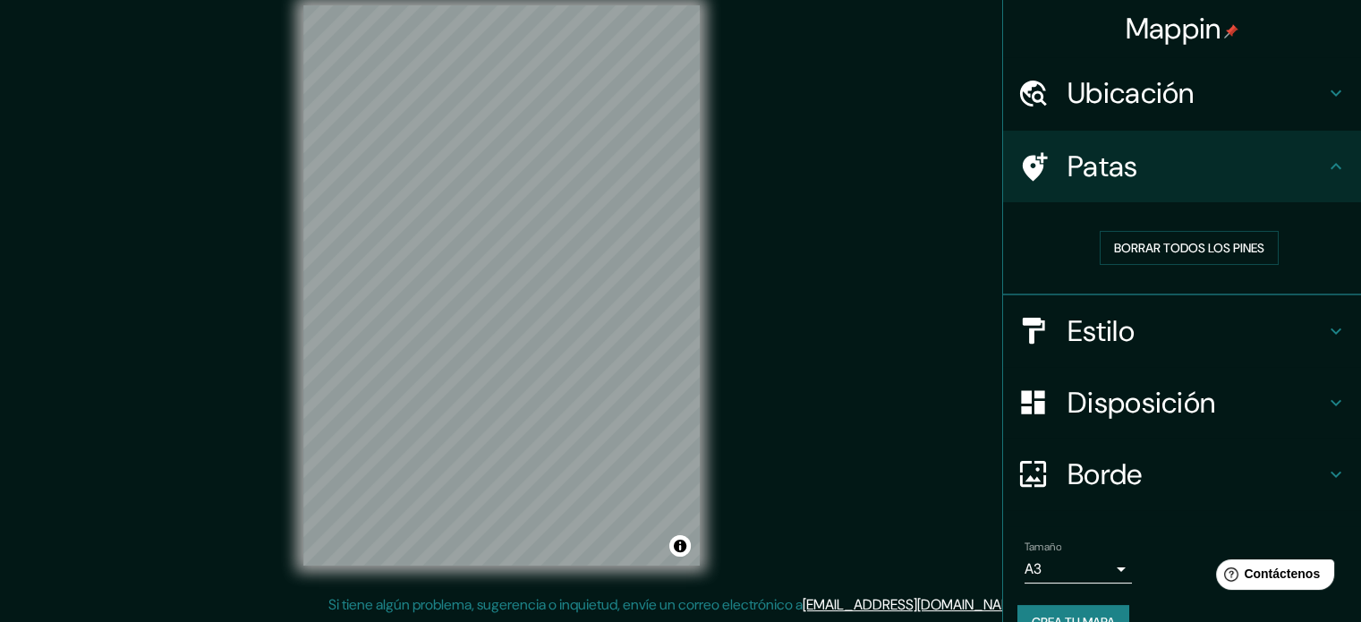
click at [1197, 77] on h4 "Ubicación" at bounding box center [1196, 93] width 258 height 36
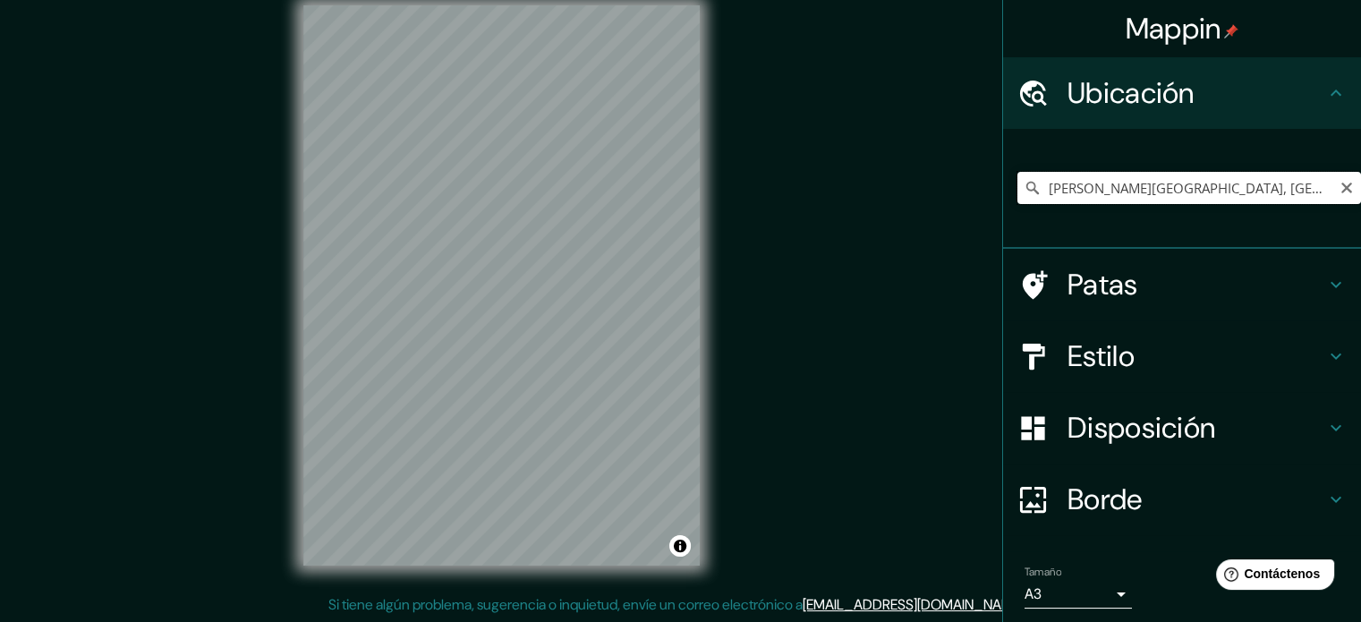
click at [1305, 195] on input "[PERSON_NAME][GEOGRAPHIC_DATA], [GEOGRAPHIC_DATA], [GEOGRAPHIC_DATA]" at bounding box center [1189, 188] width 344 height 32
click at [1238, 201] on input "[PERSON_NAME][GEOGRAPHIC_DATA], [GEOGRAPHIC_DATA], [GEOGRAPHIC_DATA]" at bounding box center [1189, 188] width 344 height 32
click at [1339, 179] on button "Claro" at bounding box center [1346, 186] width 14 height 17
click at [1242, 190] on input "Elige tu ciudad o zona" at bounding box center [1189, 188] width 344 height 32
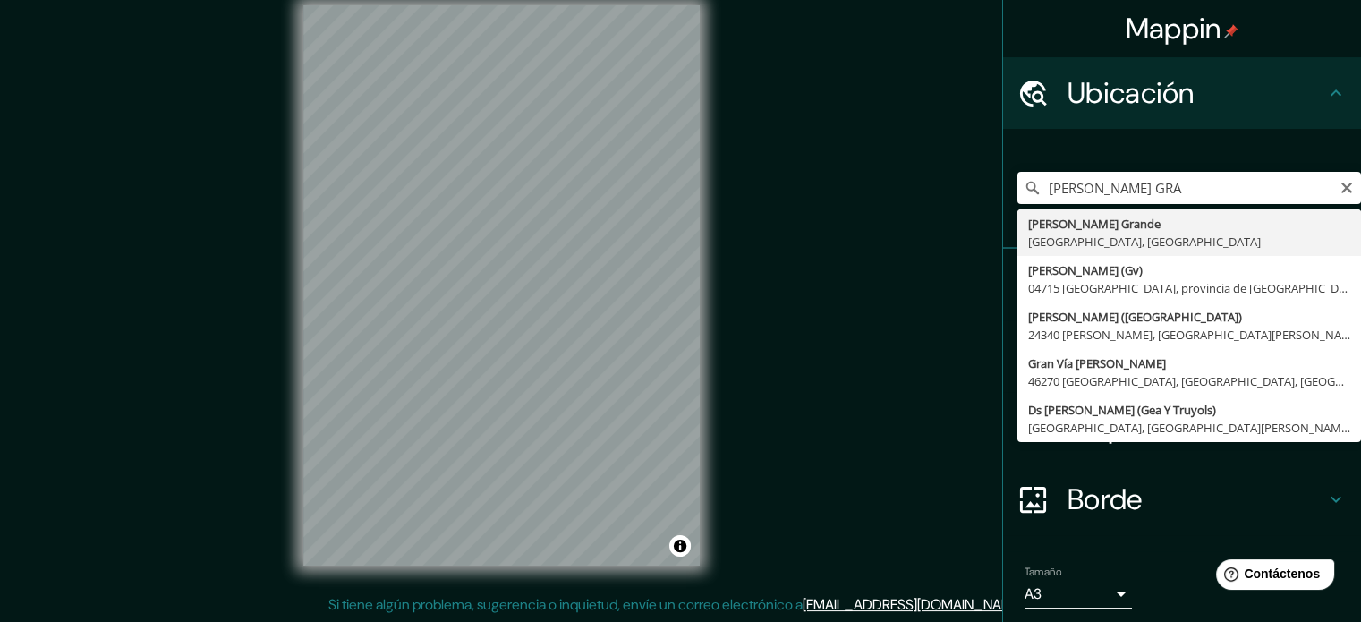
type input "[PERSON_NAME][GEOGRAPHIC_DATA], [GEOGRAPHIC_DATA], [GEOGRAPHIC_DATA]"
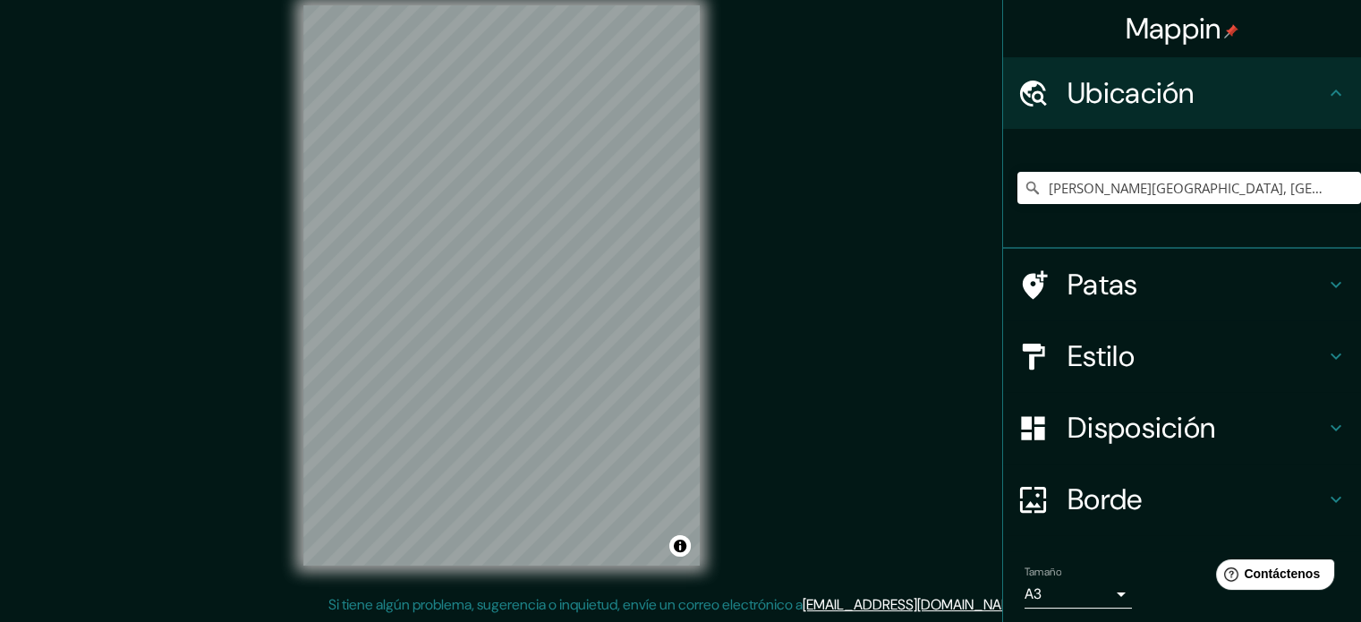
click at [1108, 356] on font "Estilo" at bounding box center [1100, 356] width 67 height 38
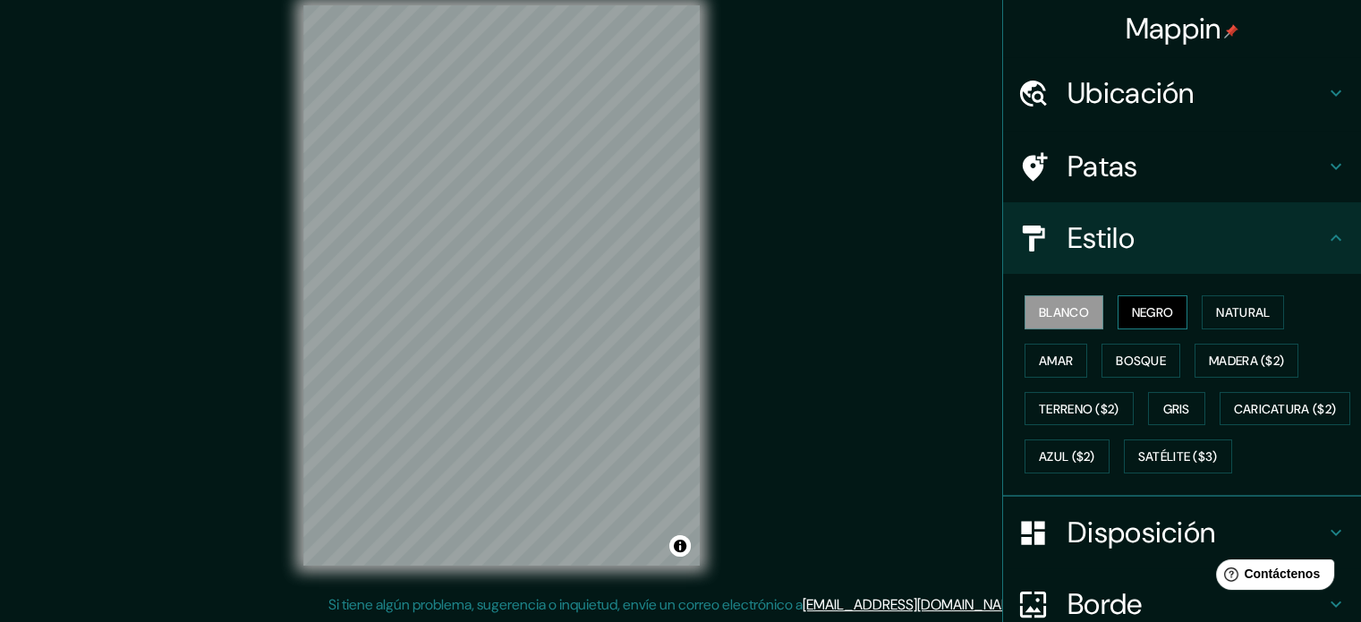
click at [1132, 301] on font "Negro" at bounding box center [1153, 312] width 42 height 23
click at [1216, 313] on font "Natural" at bounding box center [1243, 312] width 54 height 16
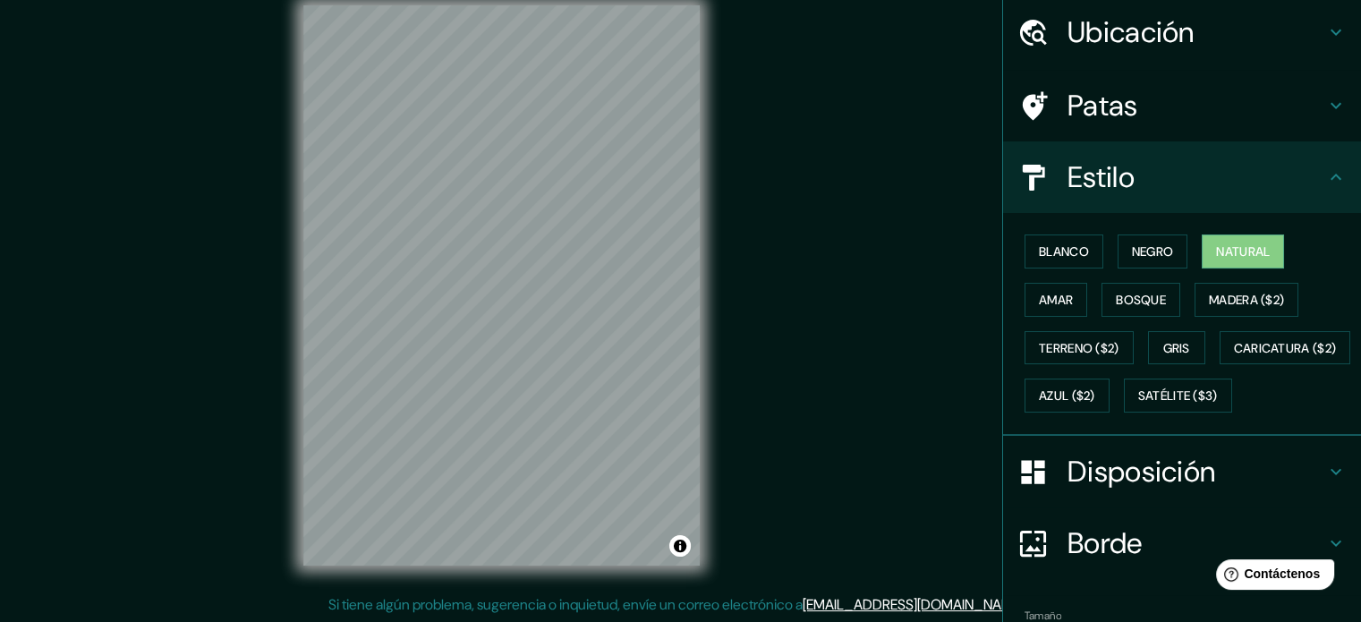
scroll to position [211, 0]
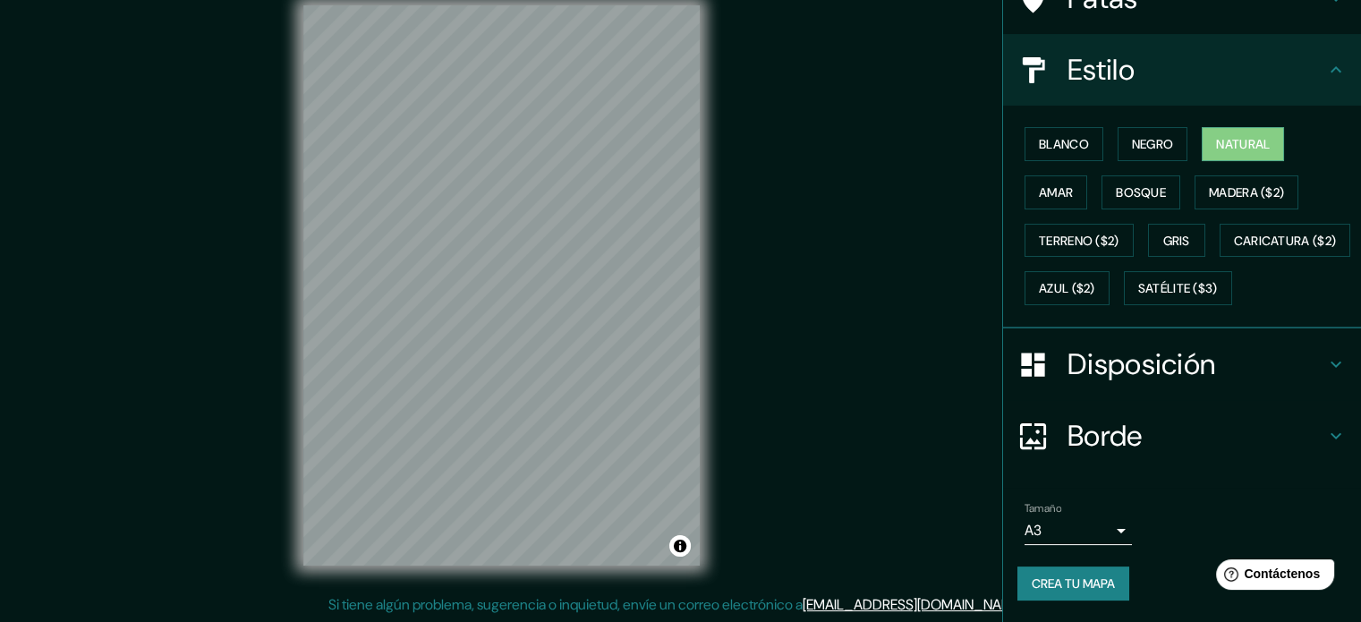
click at [1088, 569] on button "Crea tu mapa" at bounding box center [1073, 583] width 112 height 34
click at [1077, 593] on font "Crea tu mapa" at bounding box center [1073, 583] width 83 height 23
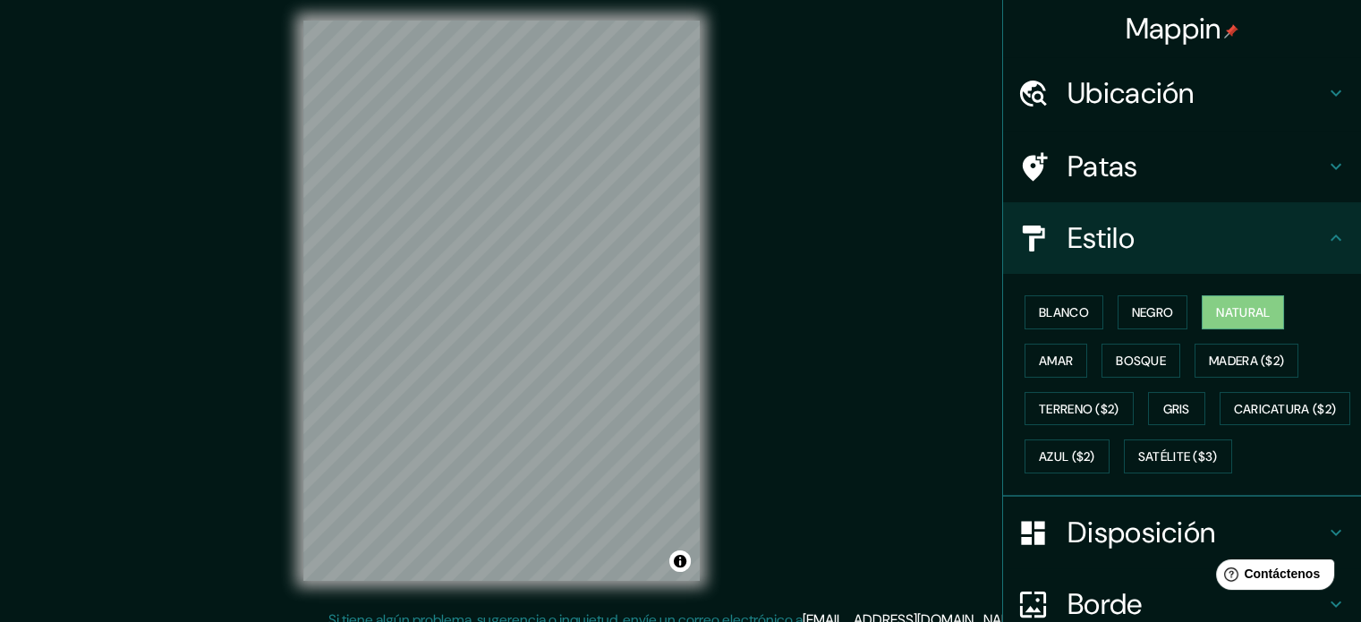
scroll to position [0, 0]
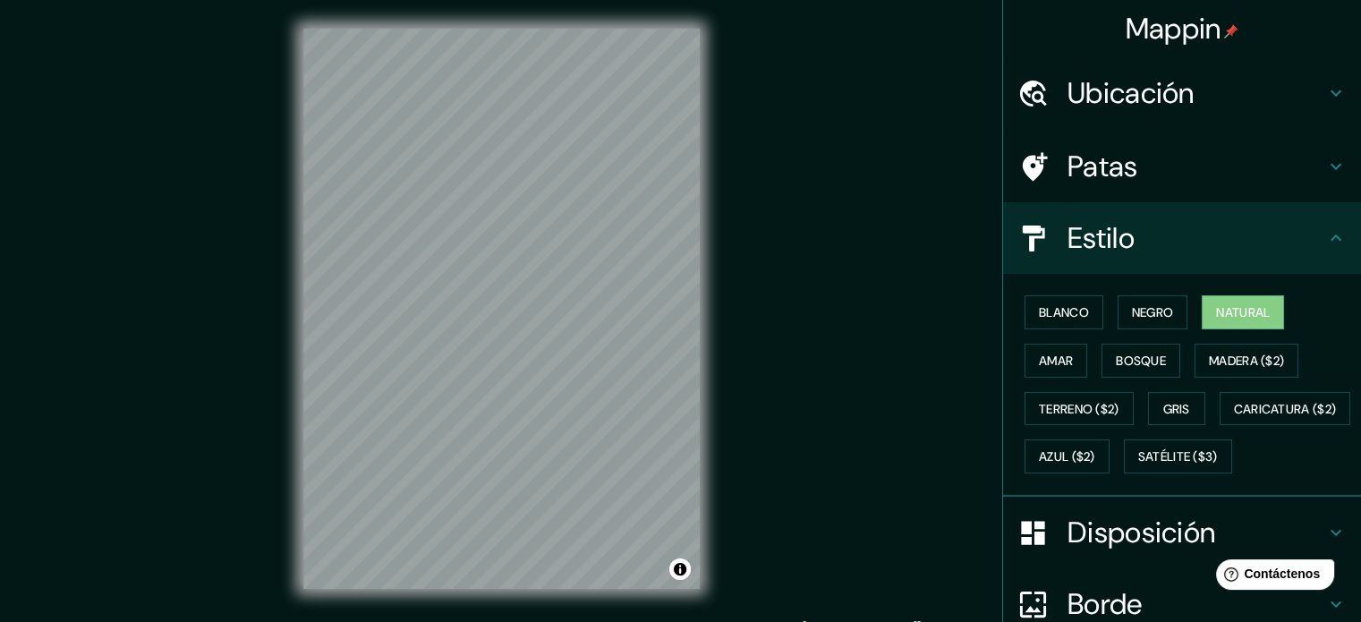
click at [1271, 106] on h4 "Ubicación" at bounding box center [1196, 93] width 258 height 36
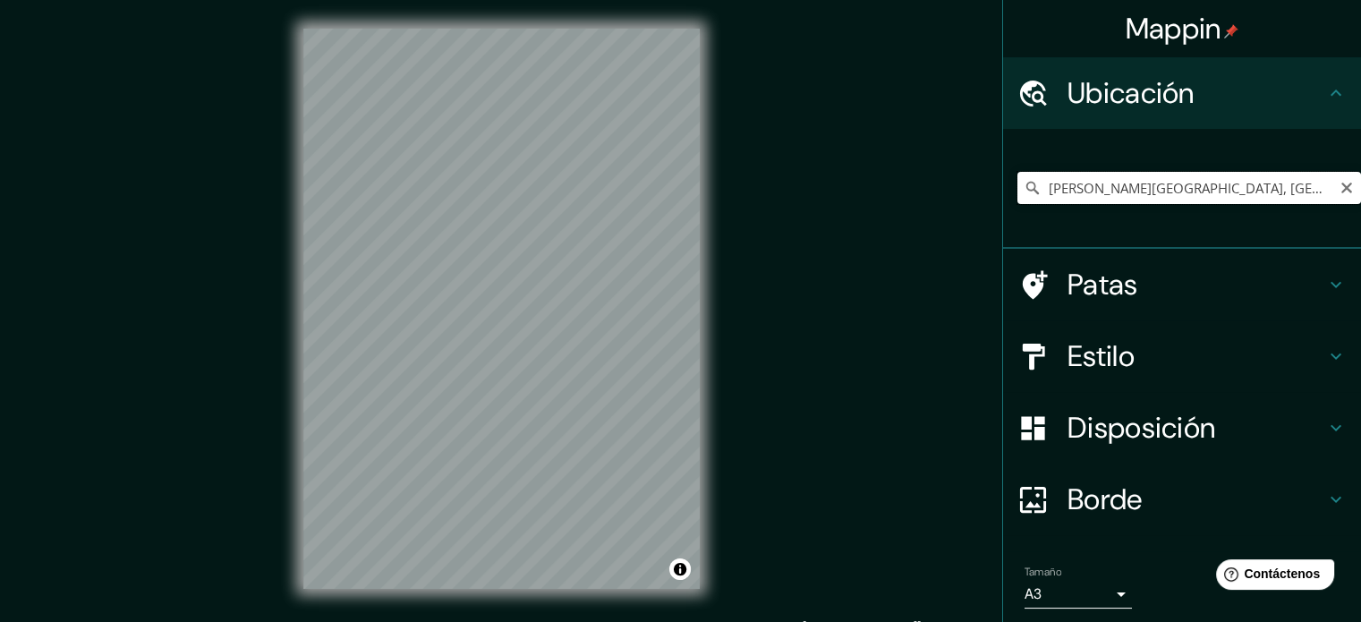
click at [1241, 191] on input "[PERSON_NAME][GEOGRAPHIC_DATA], [GEOGRAPHIC_DATA], [GEOGRAPHIC_DATA]" at bounding box center [1189, 188] width 344 height 32
click at [1339, 194] on icon "Claro" at bounding box center [1346, 188] width 14 height 14
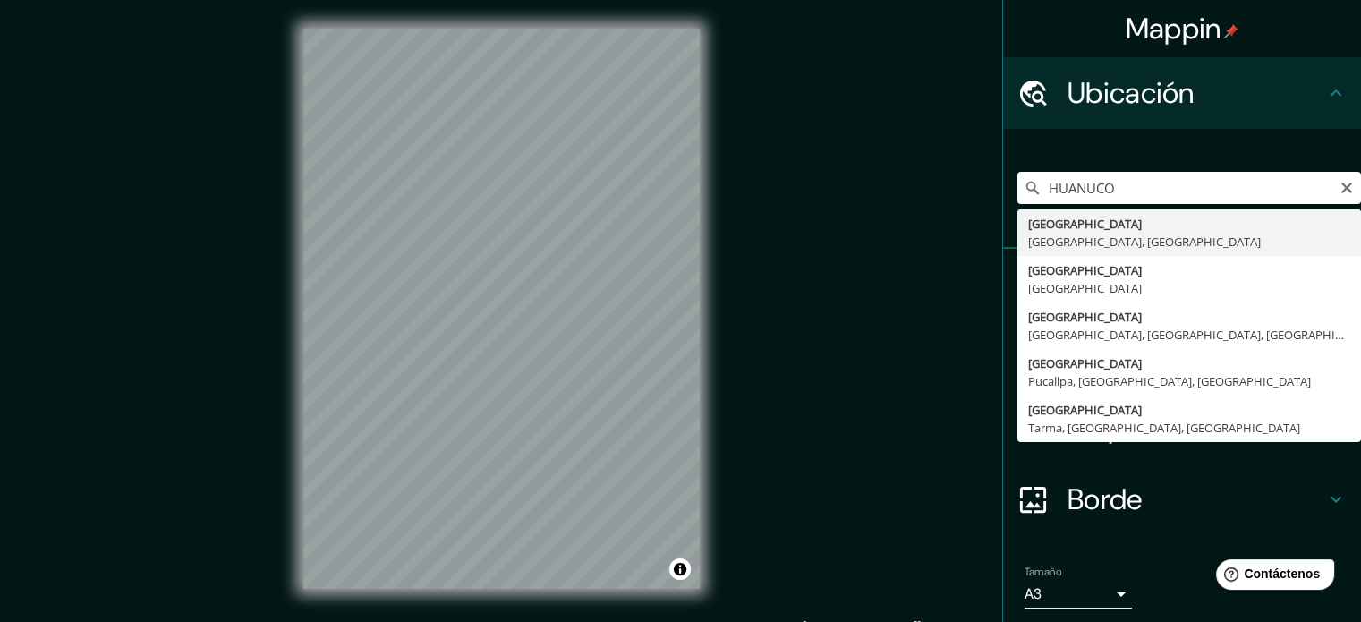
type input "Huanuco, [GEOGRAPHIC_DATA], [GEOGRAPHIC_DATA]"
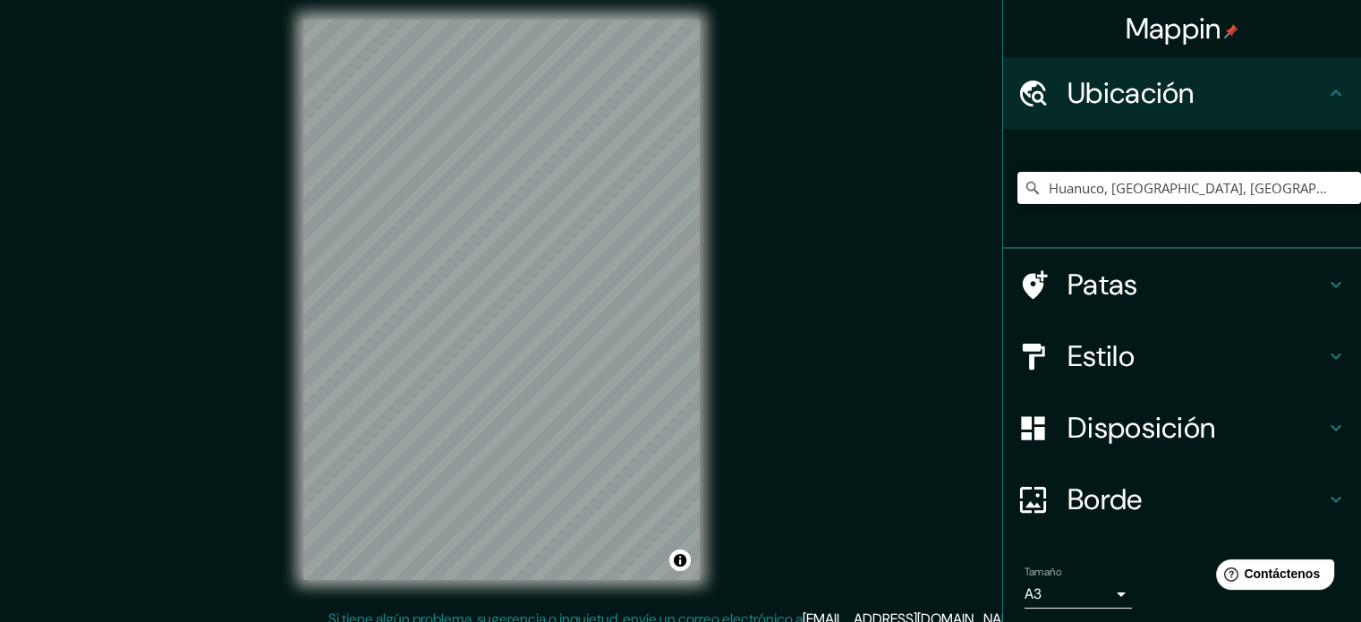
scroll to position [23, 0]
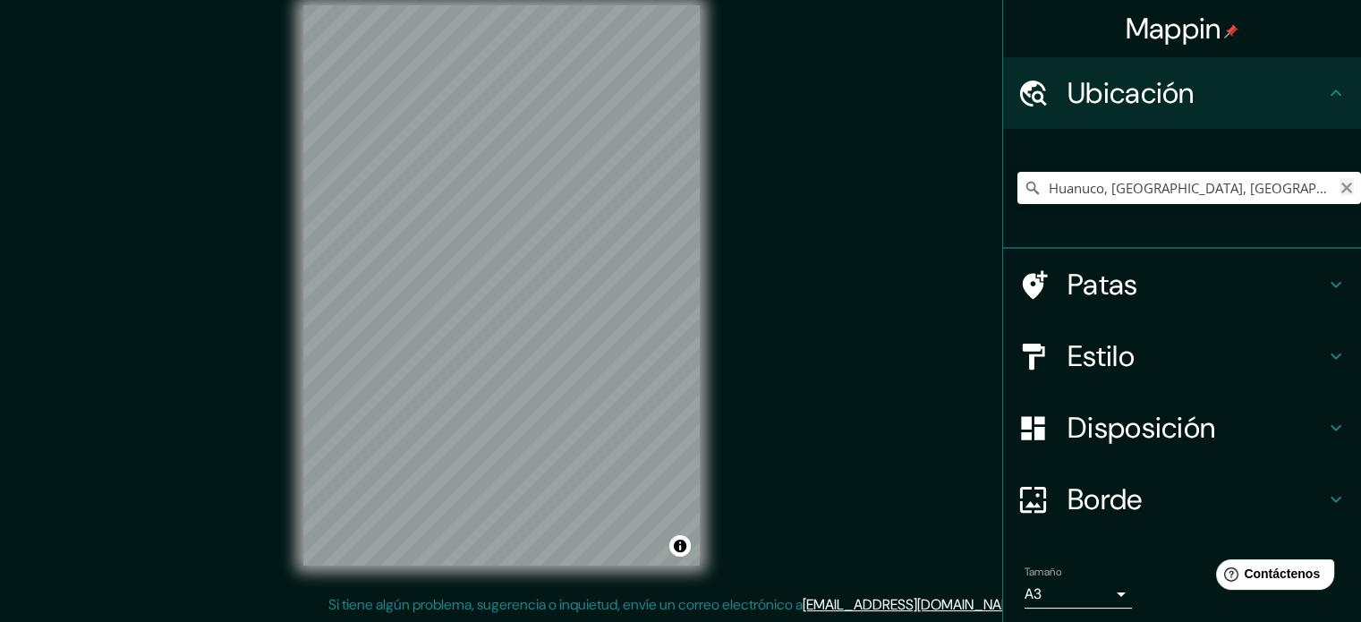
click at [1339, 192] on icon "Claro" at bounding box center [1346, 188] width 14 height 14
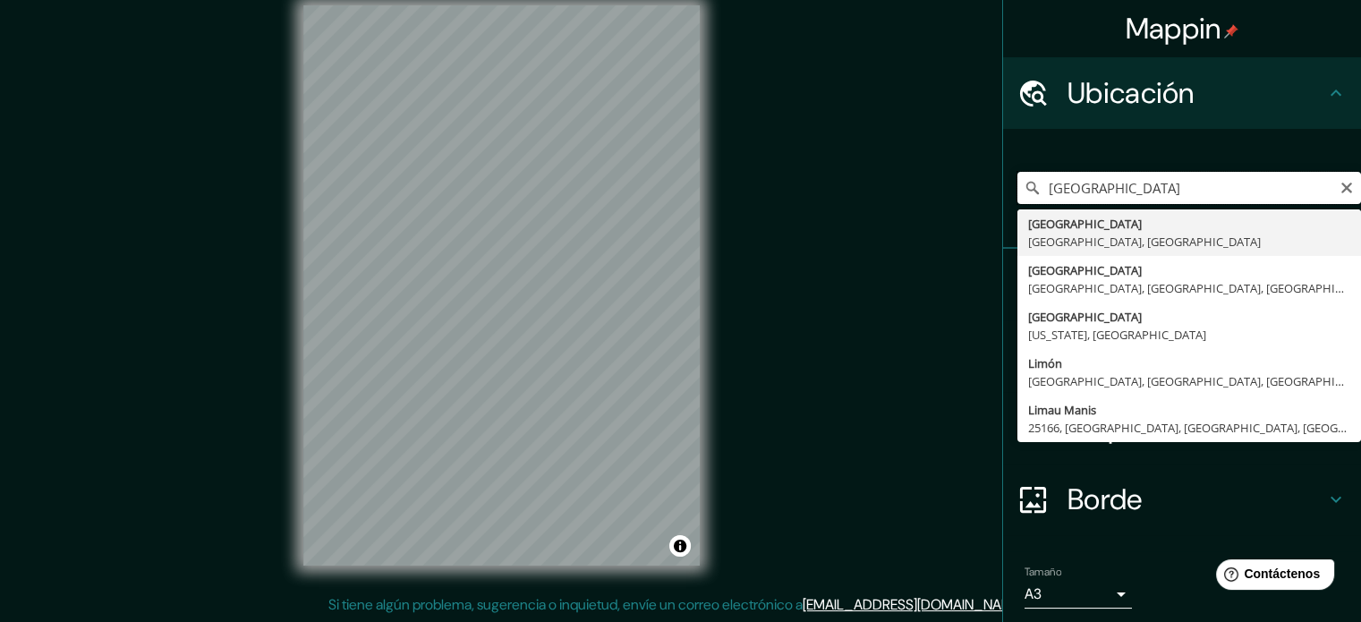
type input "[GEOGRAPHIC_DATA]"
click at [1339, 194] on icon "Claro" at bounding box center [1346, 188] width 14 height 14
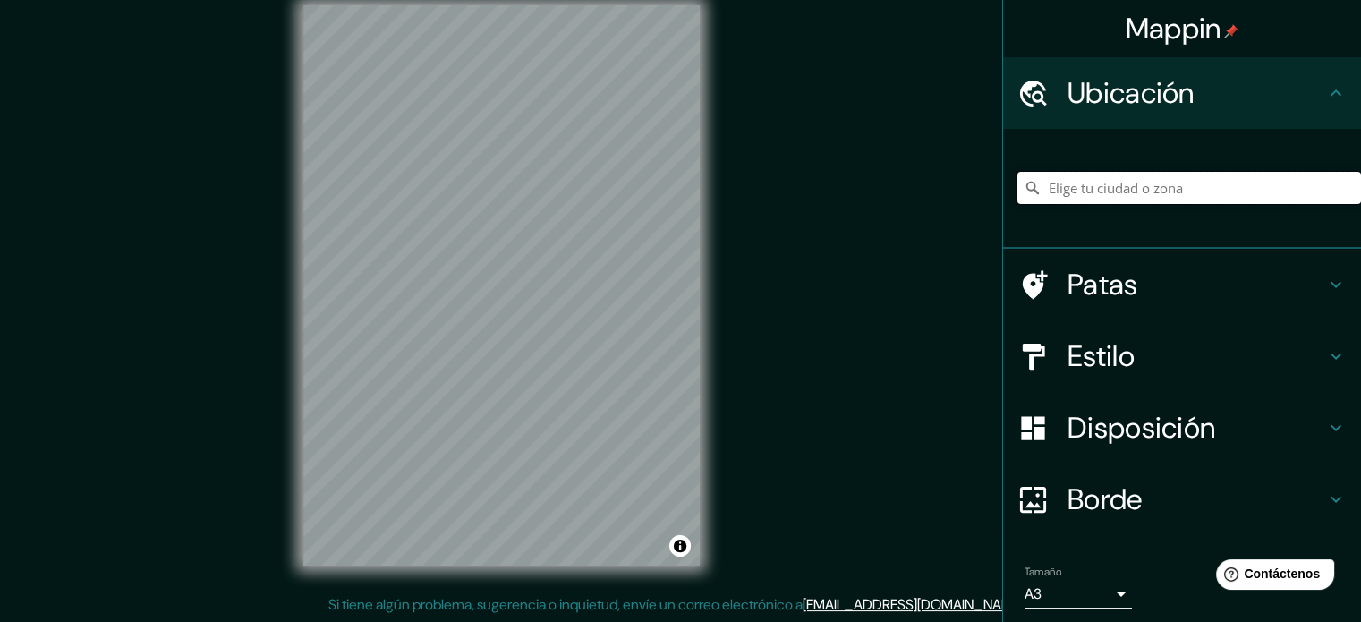
click at [1174, 193] on input "Elige tu ciudad o zona" at bounding box center [1189, 188] width 344 height 32
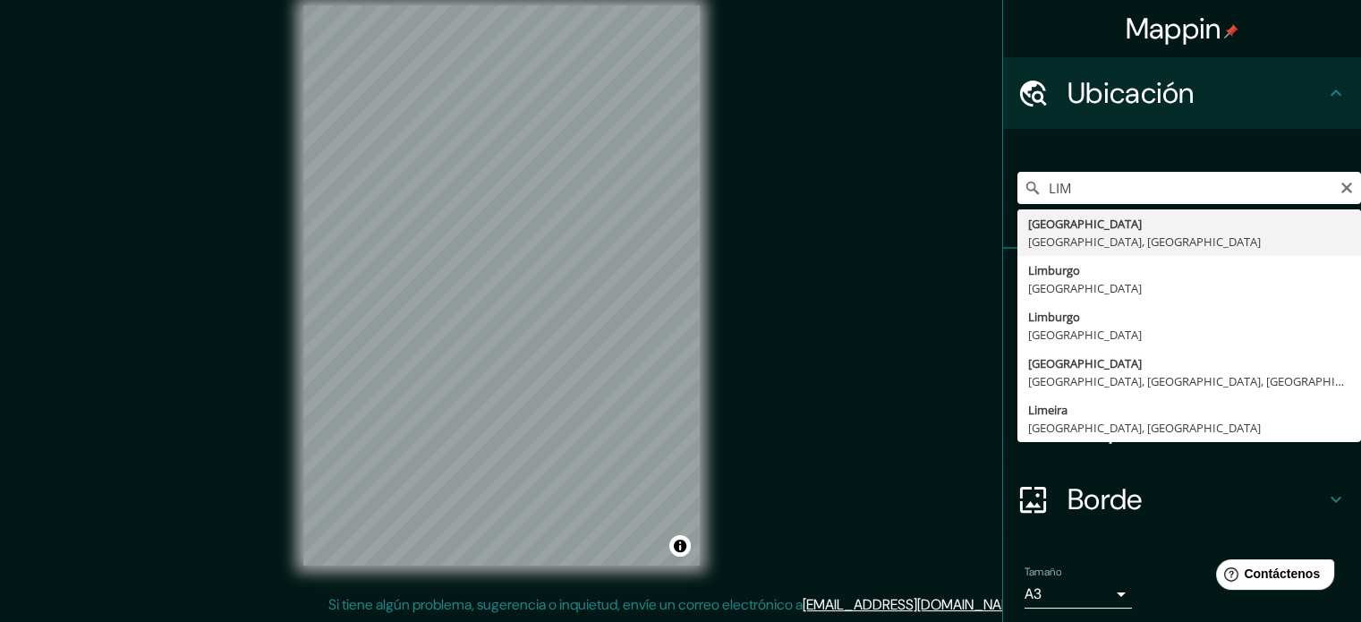
type input "[GEOGRAPHIC_DATA], [GEOGRAPHIC_DATA], [GEOGRAPHIC_DATA]"
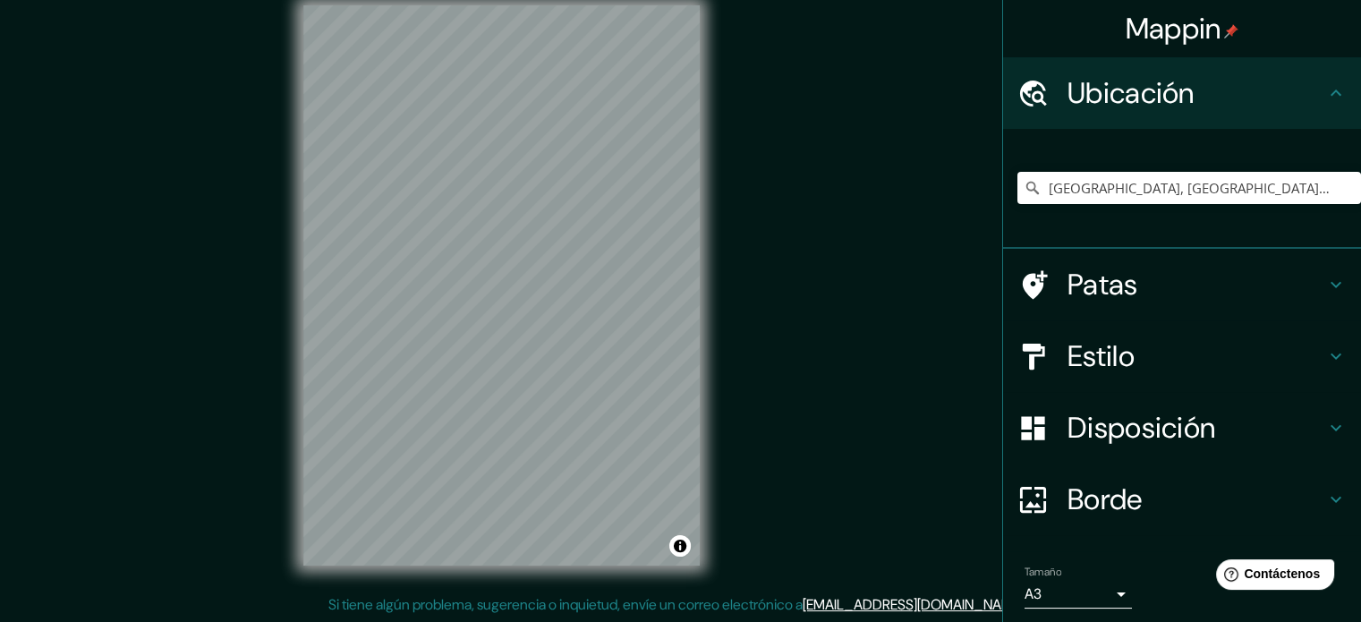
click at [1138, 343] on h4 "Estilo" at bounding box center [1196, 356] width 258 height 36
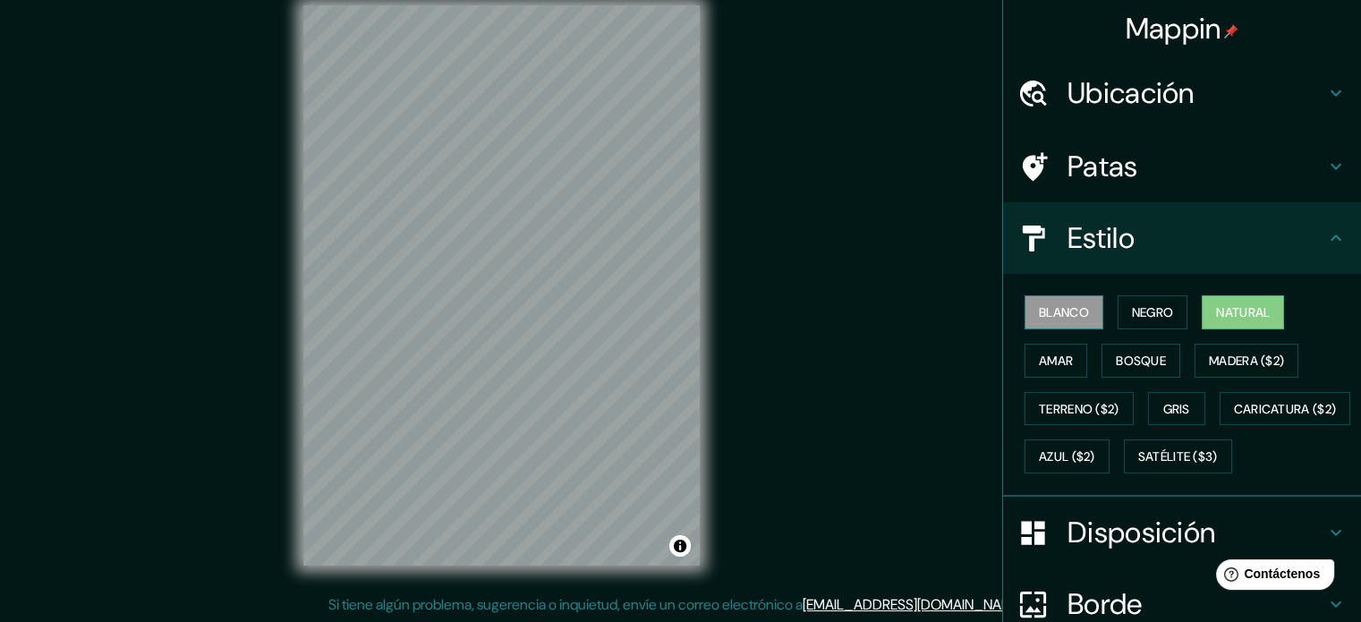
click at [1061, 309] on font "Blanco" at bounding box center [1064, 312] width 50 height 16
click at [1123, 218] on div "Estilo" at bounding box center [1182, 238] width 358 height 72
click at [1141, 304] on font "Negro" at bounding box center [1153, 312] width 42 height 16
click at [1070, 307] on font "Blanco" at bounding box center [1064, 312] width 50 height 16
click at [1132, 310] on font "Negro" at bounding box center [1153, 312] width 42 height 16
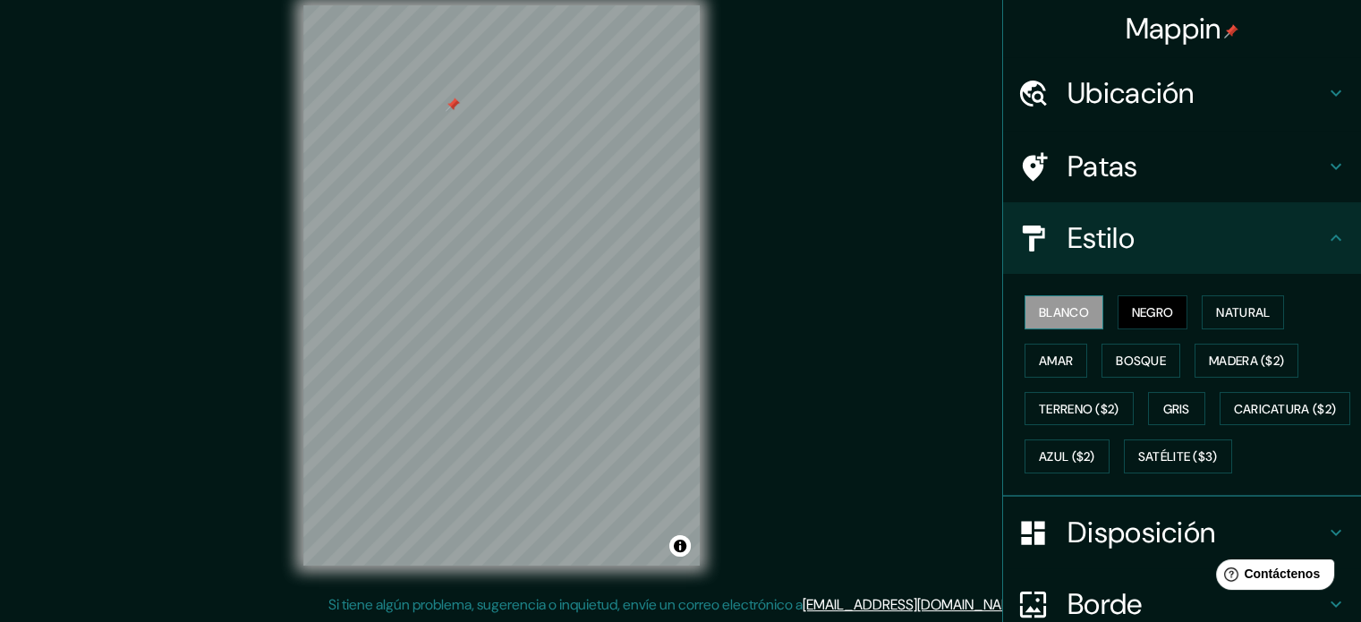
click at [1055, 314] on font "Blanco" at bounding box center [1064, 312] width 50 height 16
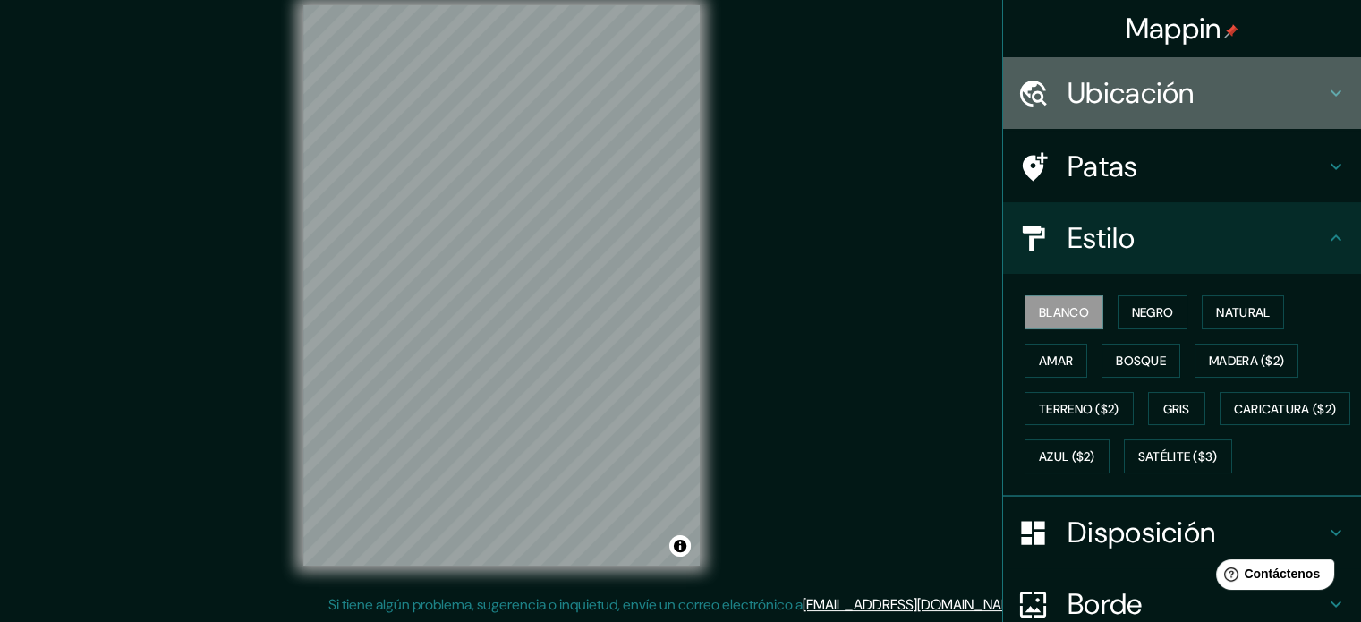
click at [1214, 92] on h4 "Ubicación" at bounding box center [1196, 93] width 258 height 36
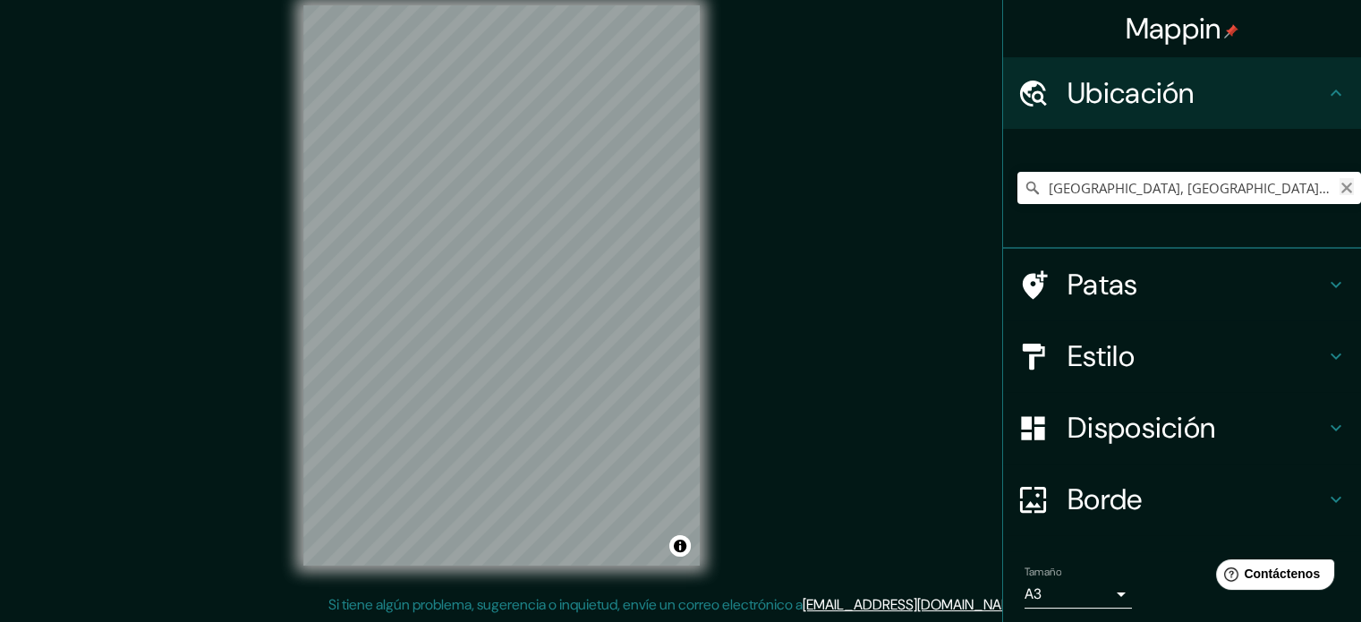
click at [1339, 185] on icon "Claro" at bounding box center [1346, 188] width 14 height 14
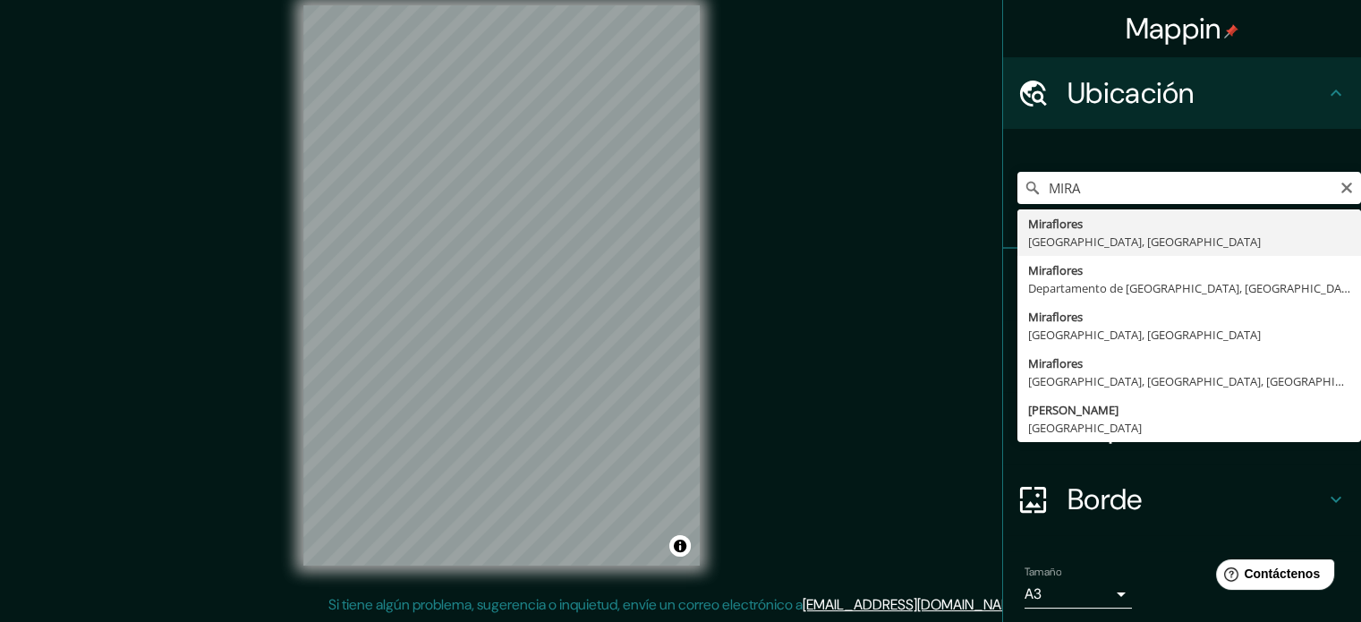
type input "[GEOGRAPHIC_DATA], [GEOGRAPHIC_DATA], [GEOGRAPHIC_DATA]"
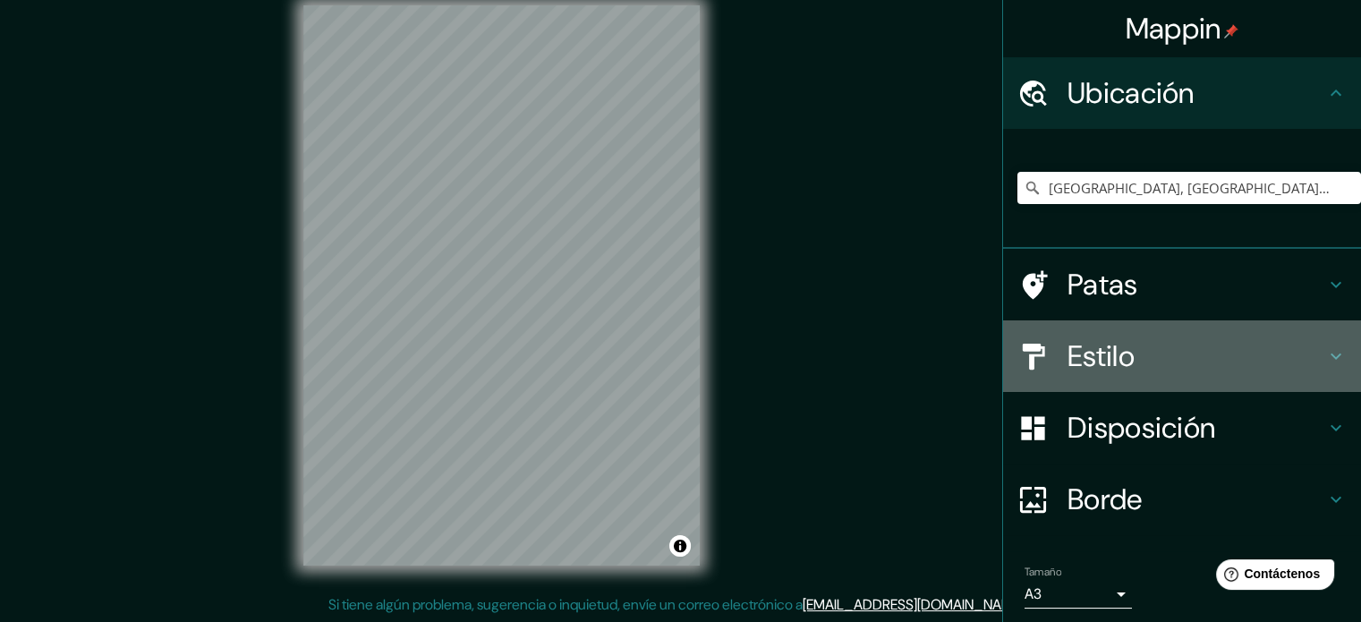
click at [1109, 358] on font "Estilo" at bounding box center [1100, 356] width 67 height 38
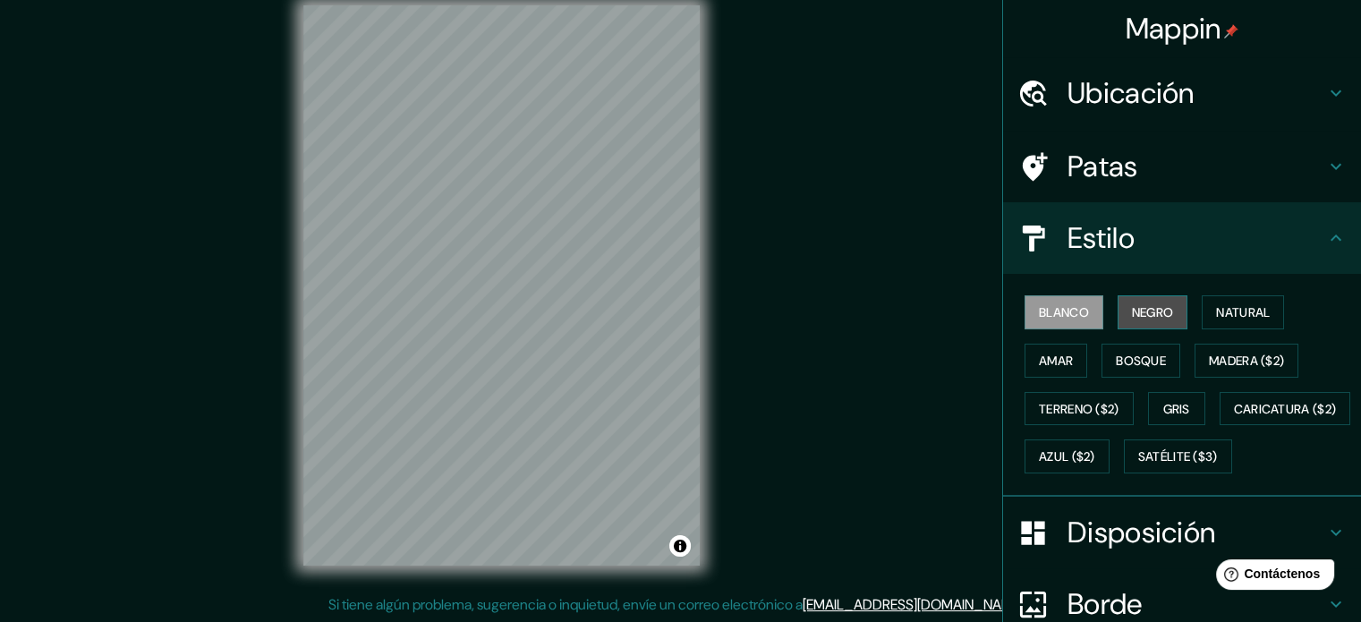
click at [1135, 313] on font "Negro" at bounding box center [1153, 312] width 42 height 16
